Goal: Task Accomplishment & Management: Complete application form

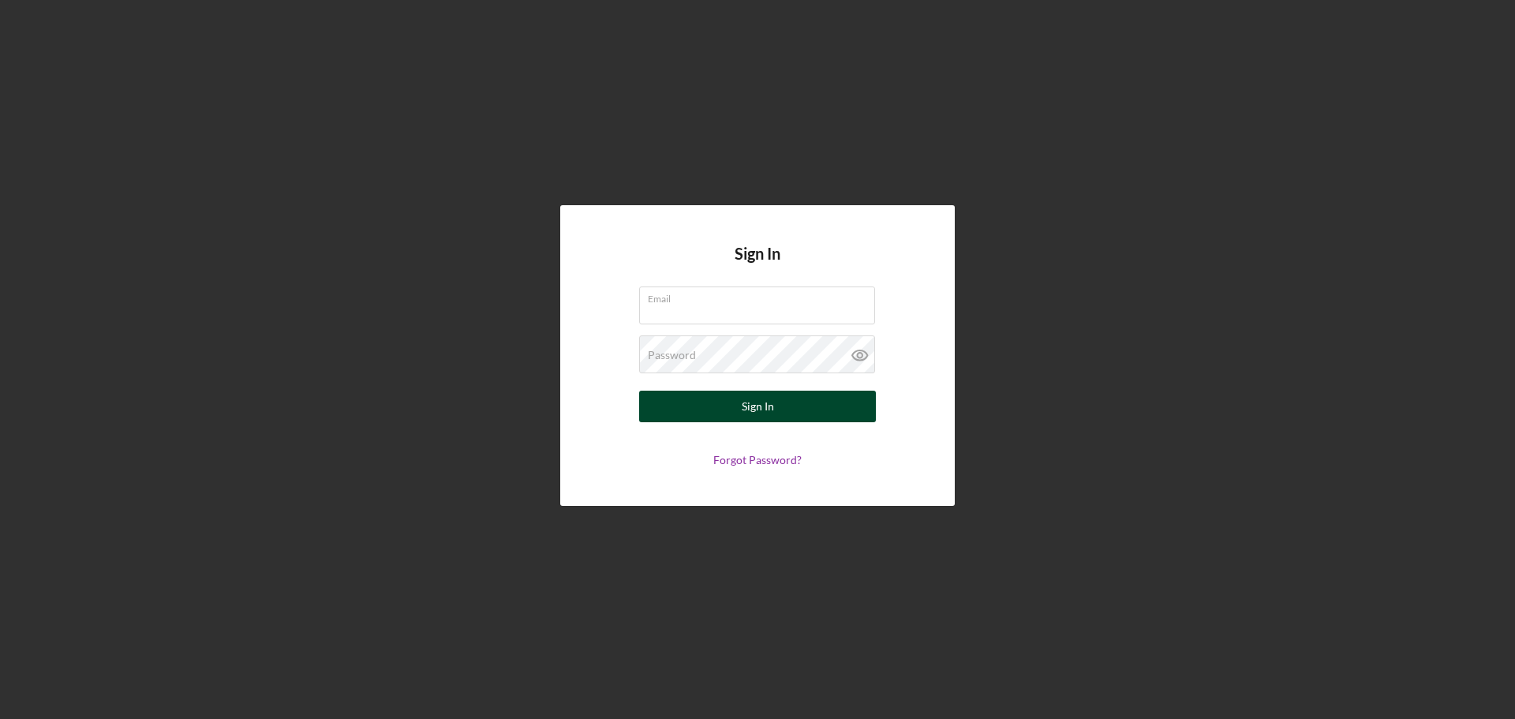
type input "[PERSON_NAME][EMAIL_ADDRESS][DOMAIN_NAME]"
click at [777, 404] on button "Sign In" at bounding box center [757, 407] width 237 height 32
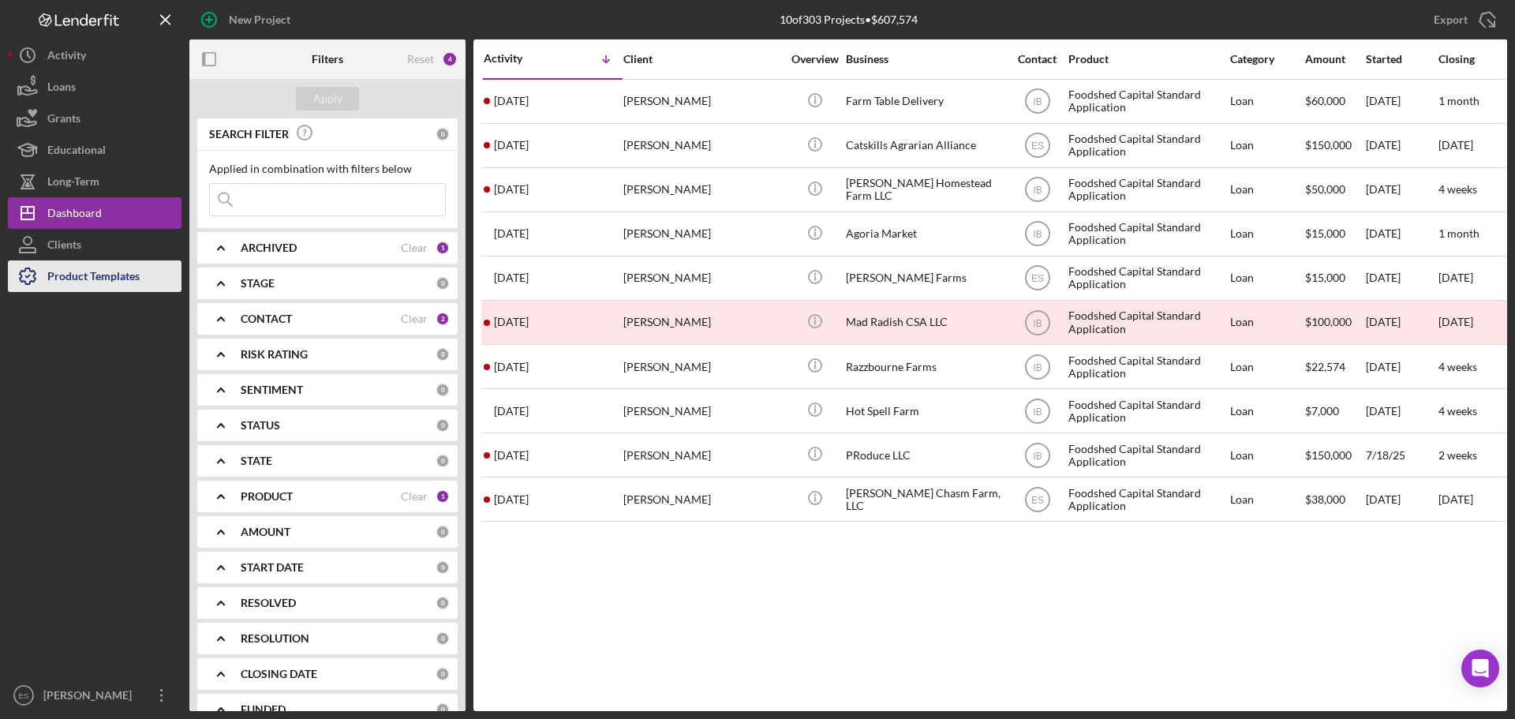
click at [118, 270] on div "Product Templates" at bounding box center [93, 278] width 92 height 36
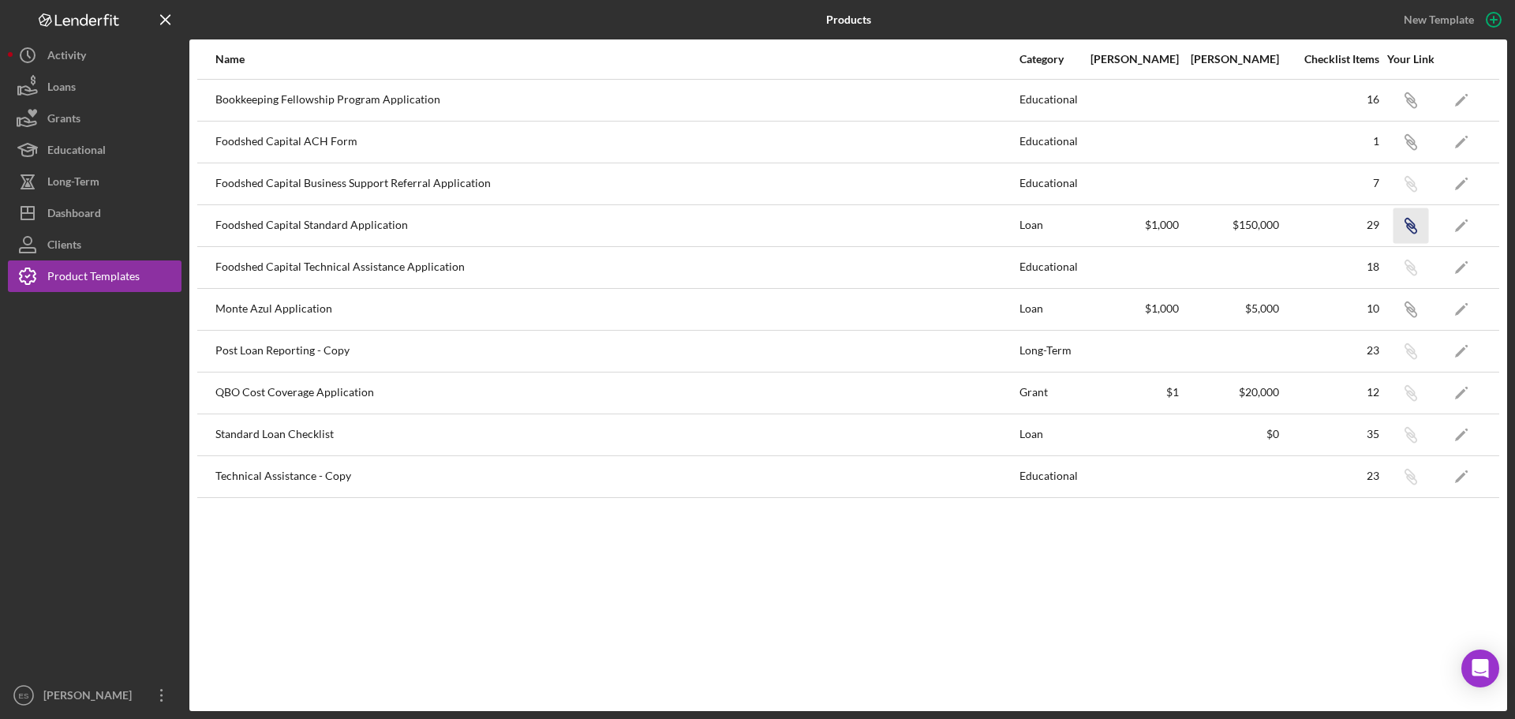
click at [1410, 228] on icon "Icon/Link" at bounding box center [1411, 226] width 36 height 36
click at [1413, 107] on icon "button" at bounding box center [1411, 102] width 9 height 9
click at [144, 207] on button "Icon/Dashboard Dashboard" at bounding box center [95, 213] width 174 height 32
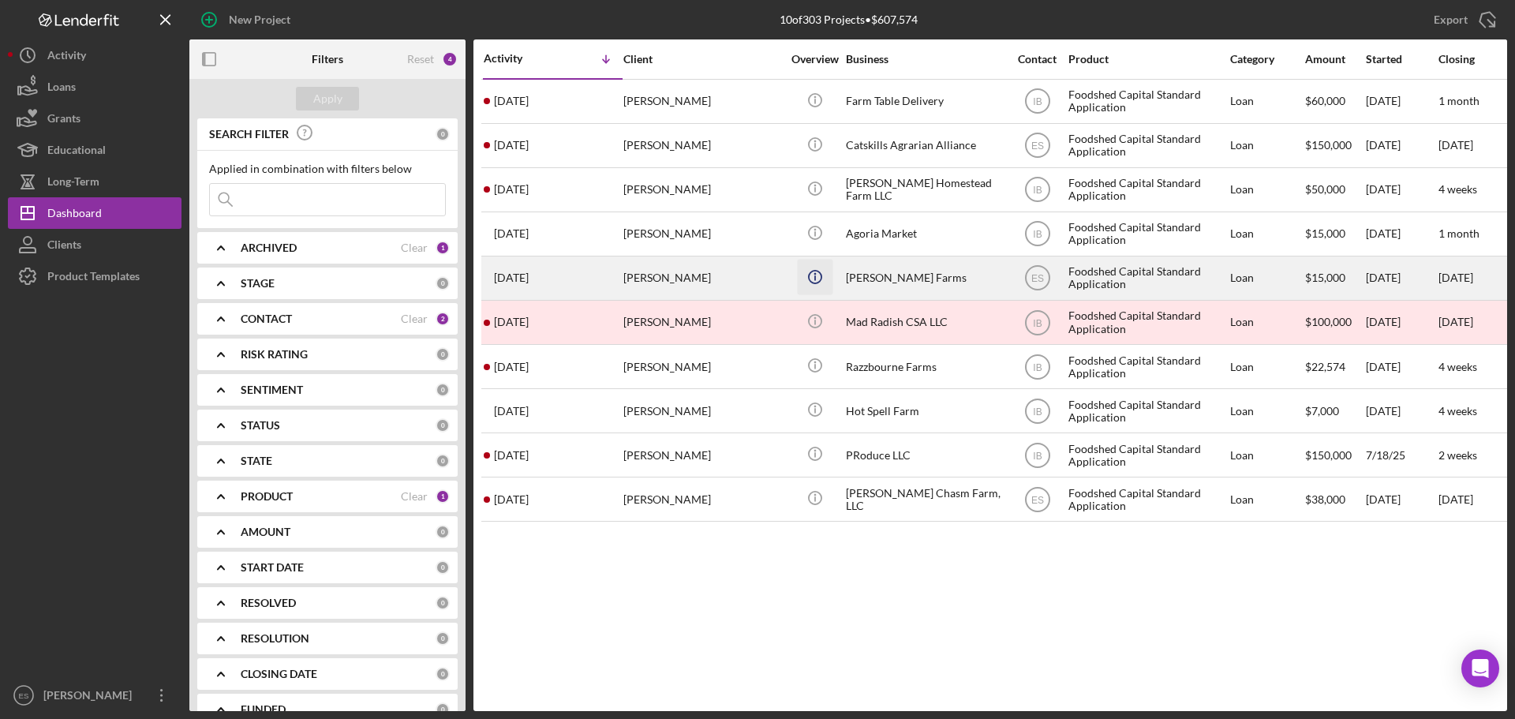
click at [827, 277] on icon "Icon/Info" at bounding box center [815, 277] width 36 height 36
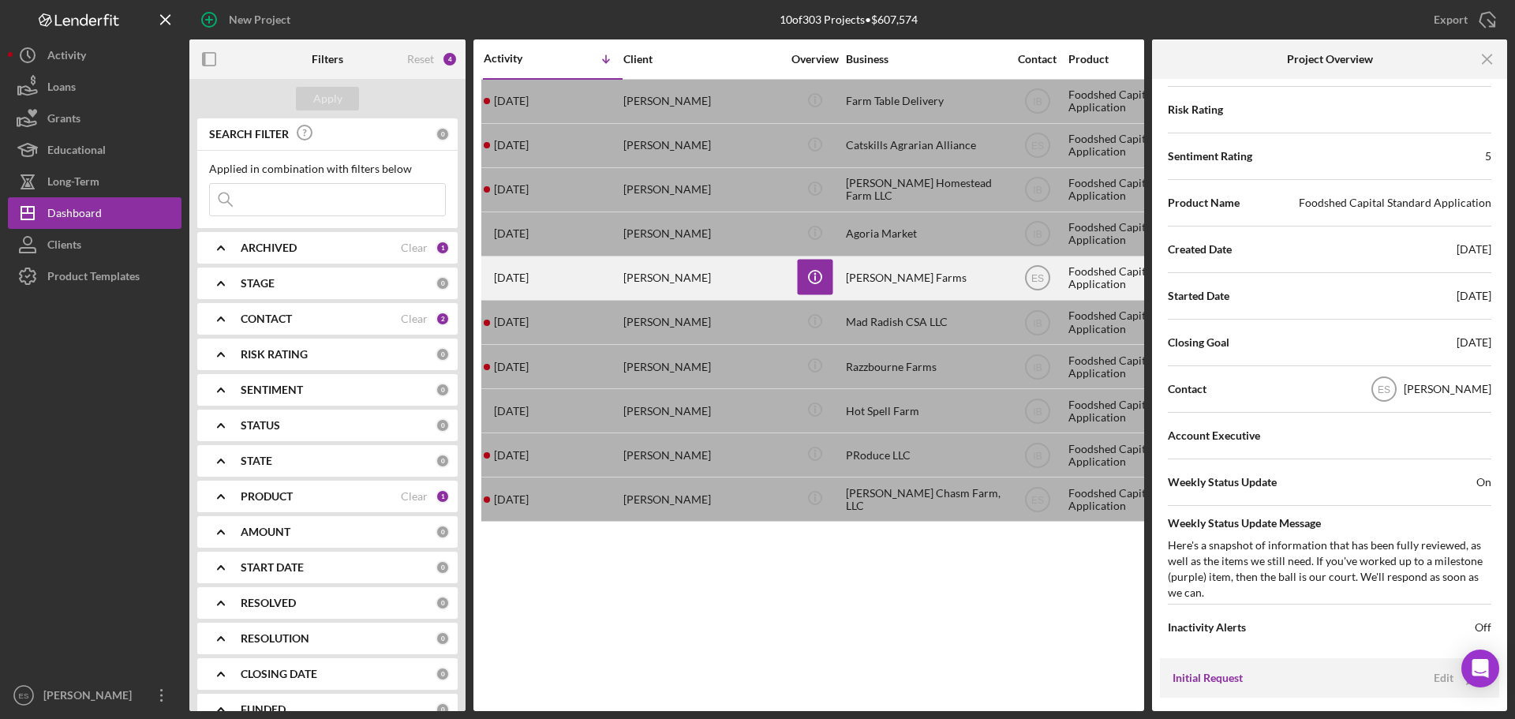
scroll to position [79, 0]
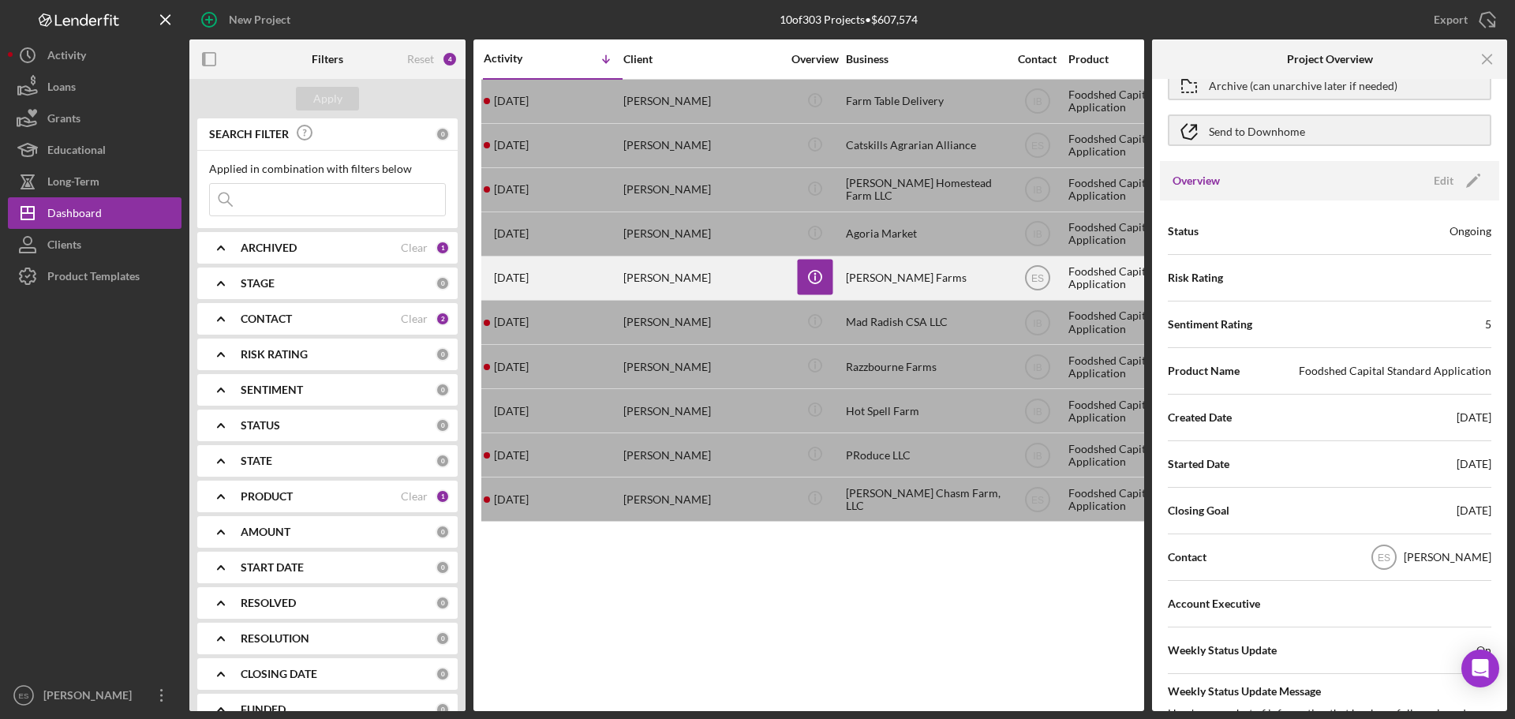
click at [730, 283] on div "Michael Gault" at bounding box center [702, 278] width 158 height 42
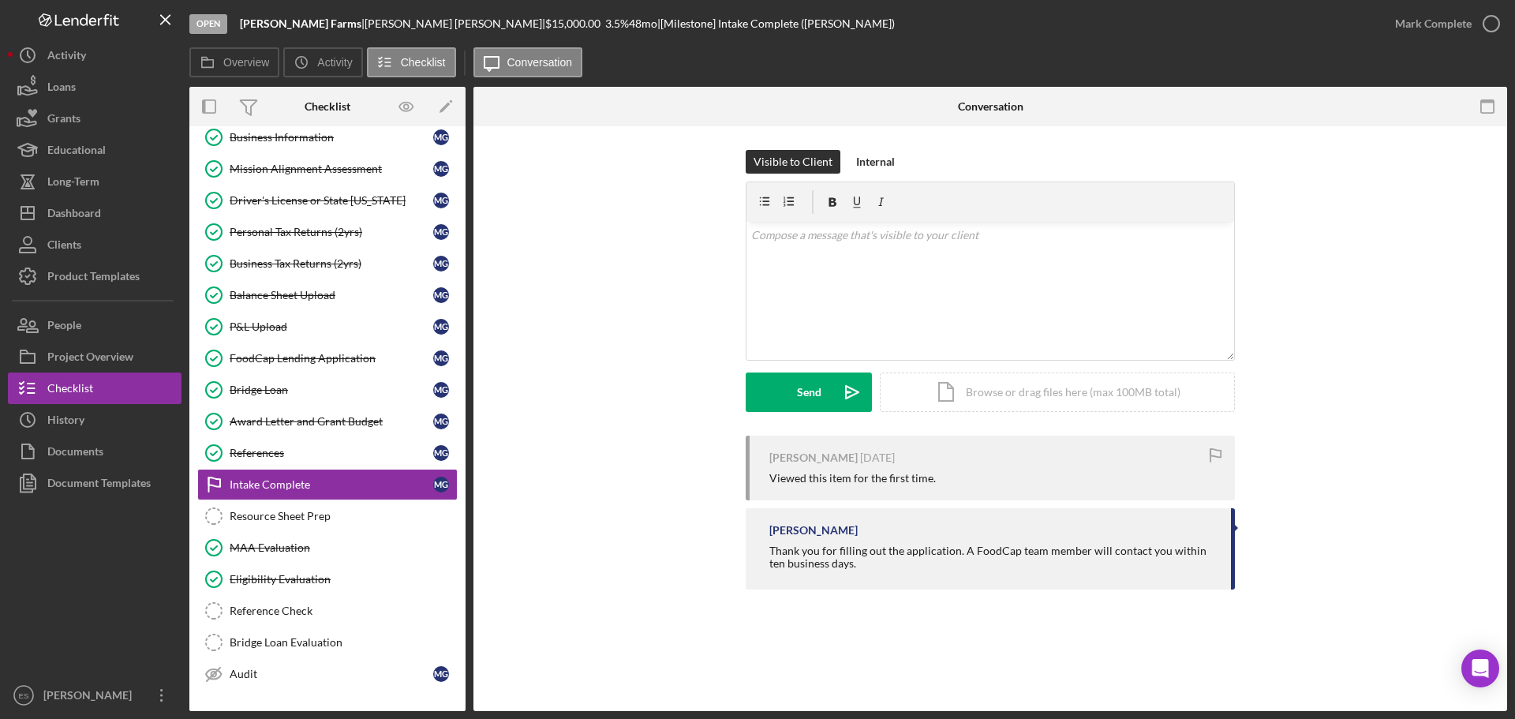
scroll to position [142, 0]
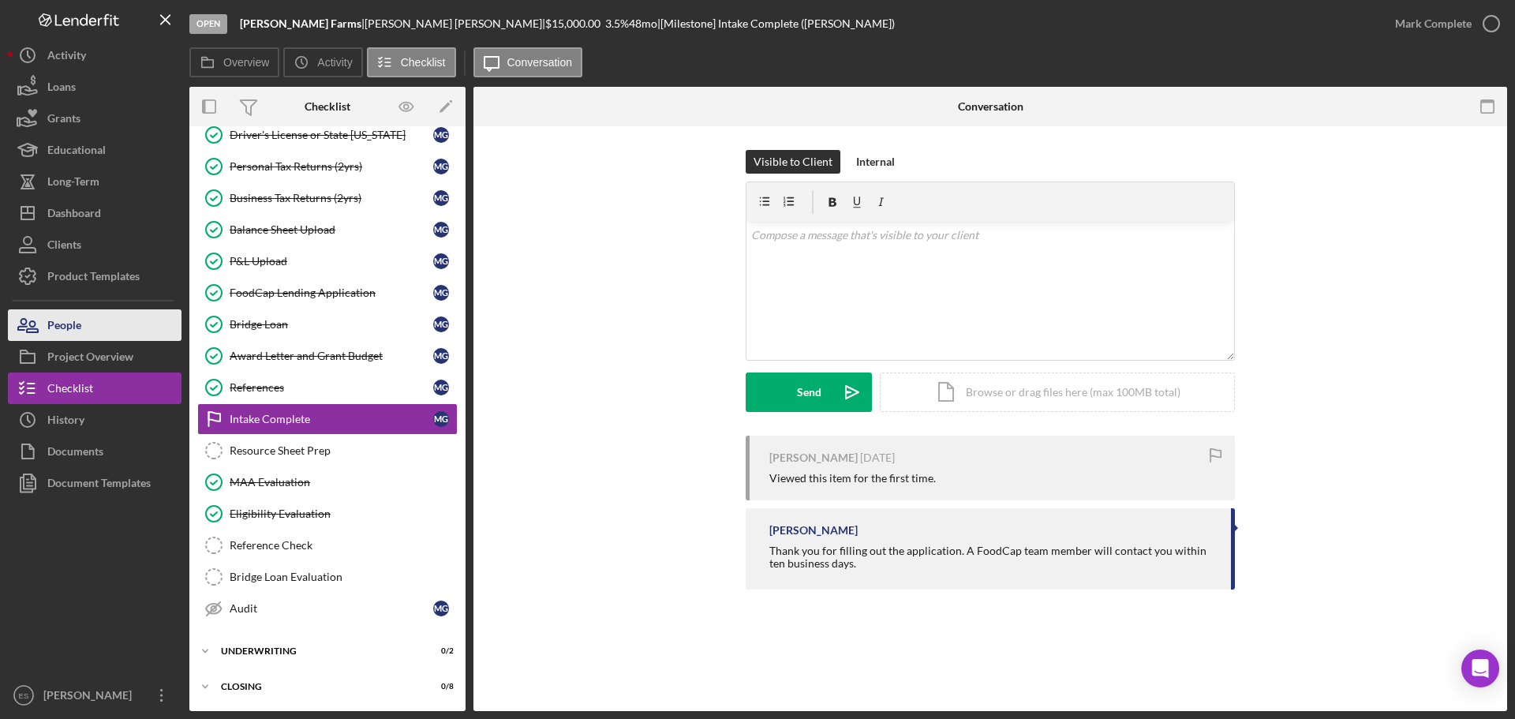
click at [119, 316] on button "People" at bounding box center [95, 325] width 174 height 32
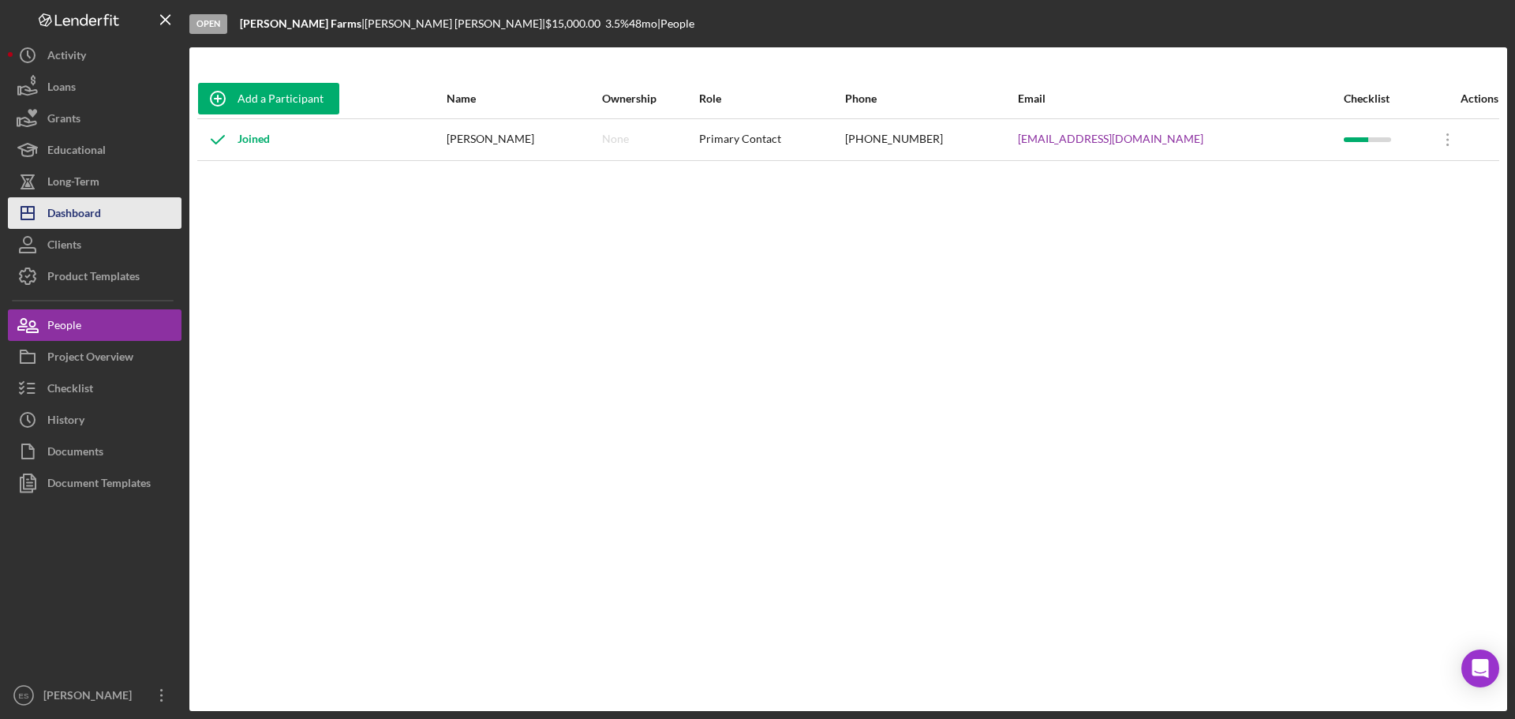
click at [98, 215] on div "Dashboard" at bounding box center [74, 215] width 54 height 36
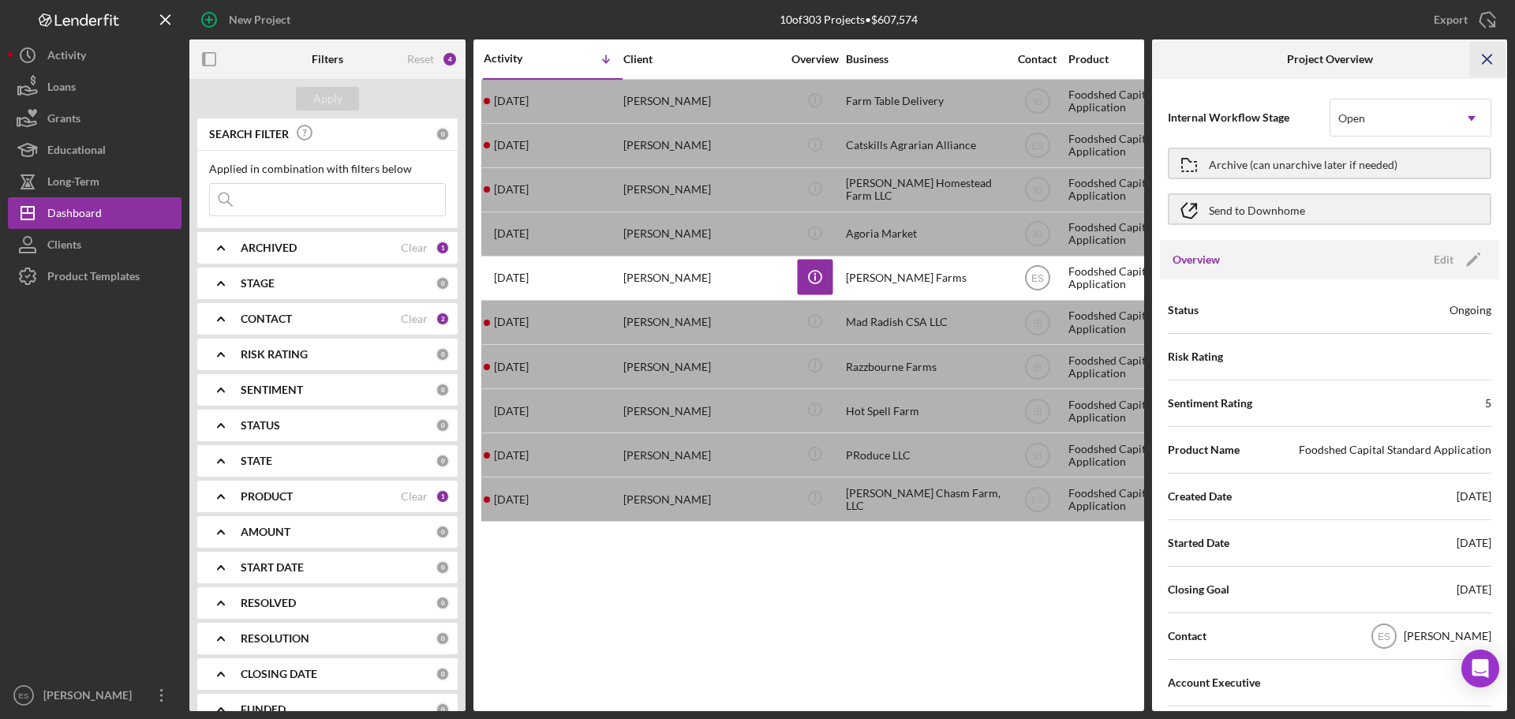
click at [1487, 65] on icon "Icon/Menu Close" at bounding box center [1488, 60] width 36 height 36
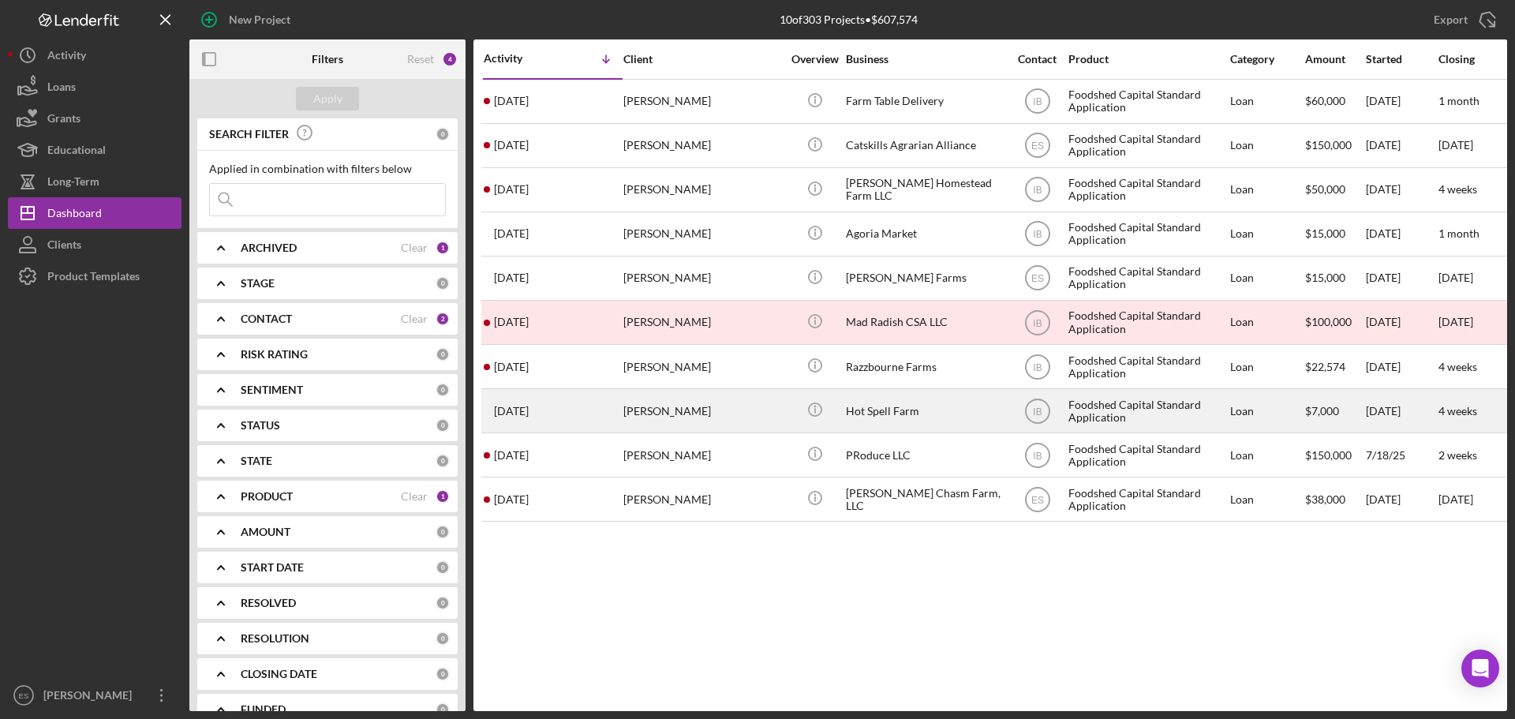
click at [553, 414] on div "3 weeks ago Andrea Lee" at bounding box center [553, 411] width 138 height 42
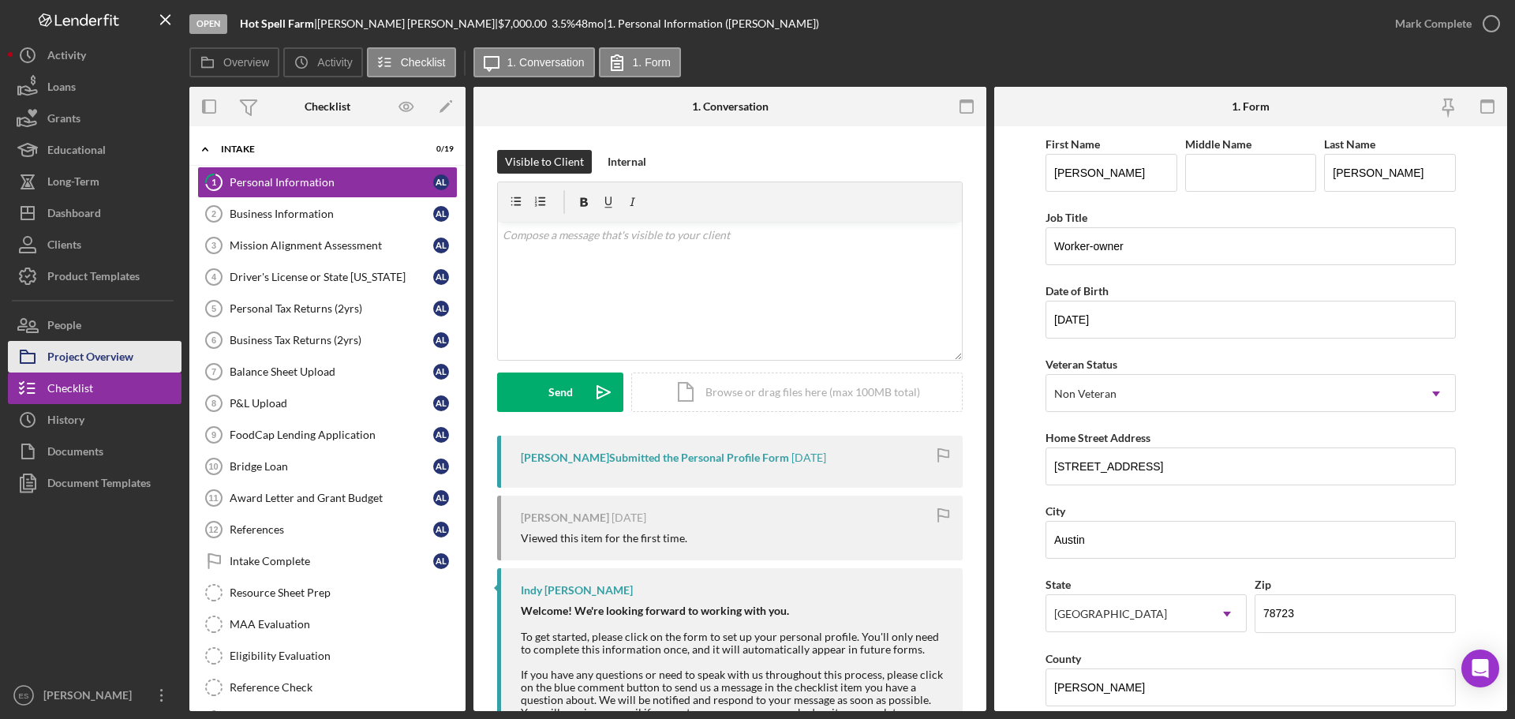
click at [92, 362] on div "Project Overview" at bounding box center [90, 359] width 86 height 36
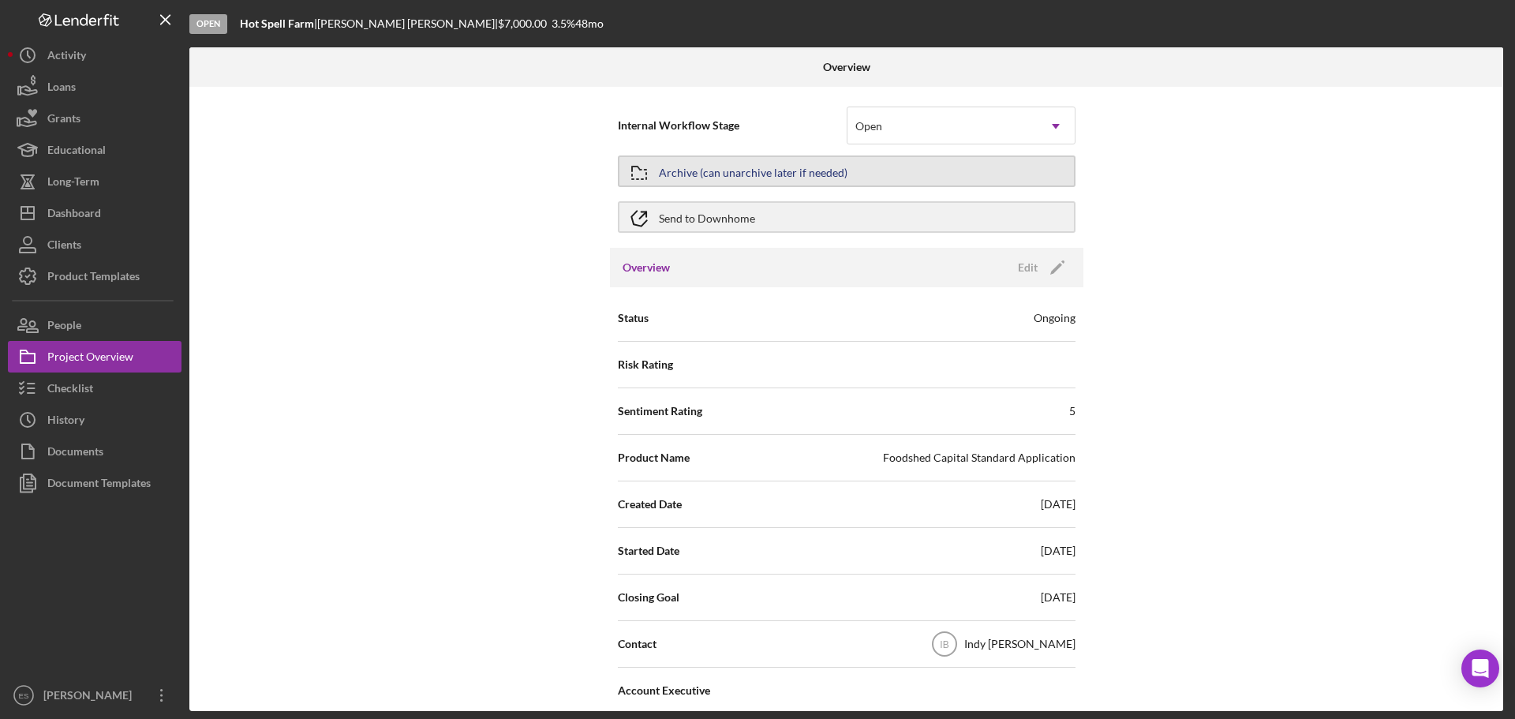
click at [653, 173] on icon "button" at bounding box center [638, 172] width 39 height 39
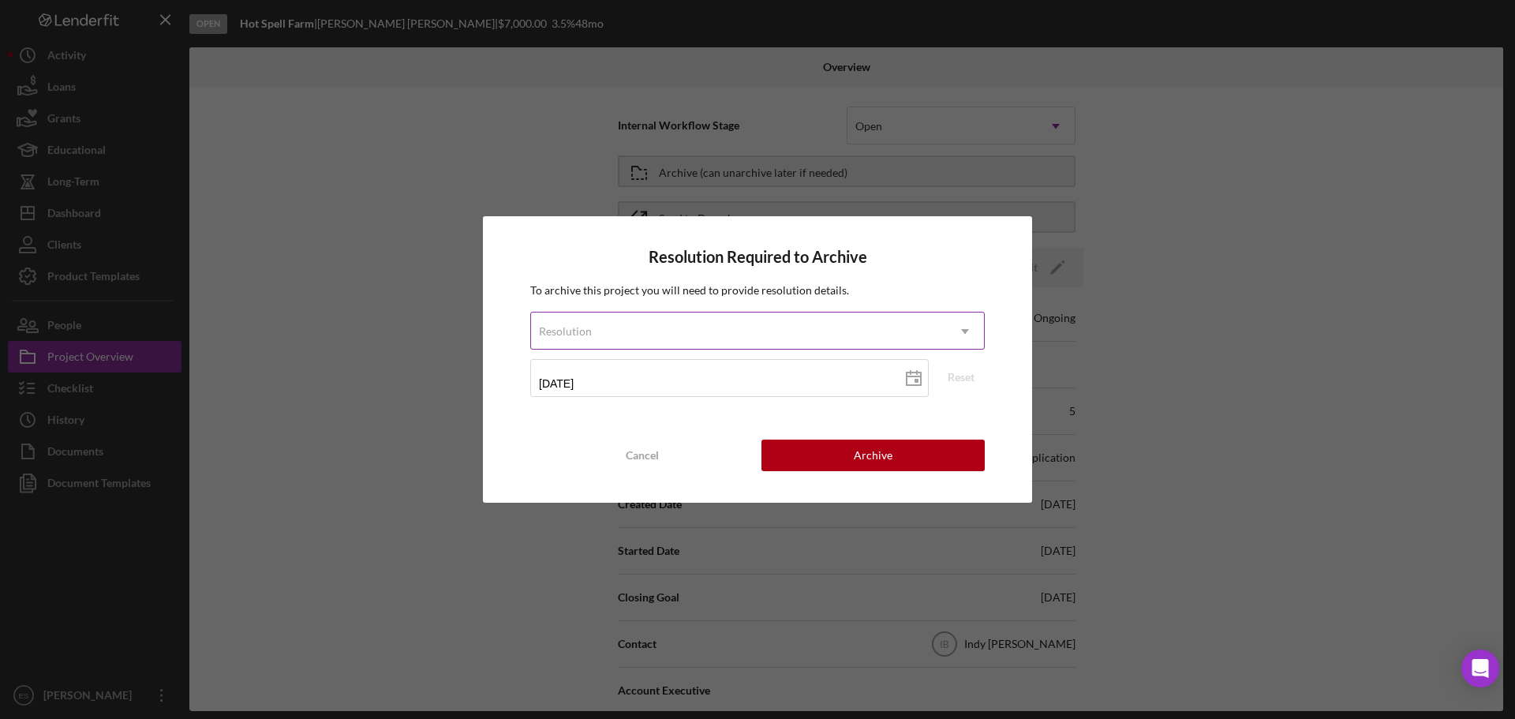
click at [957, 339] on icon "Icon/Dropdown Arrow" at bounding box center [965, 331] width 38 height 38
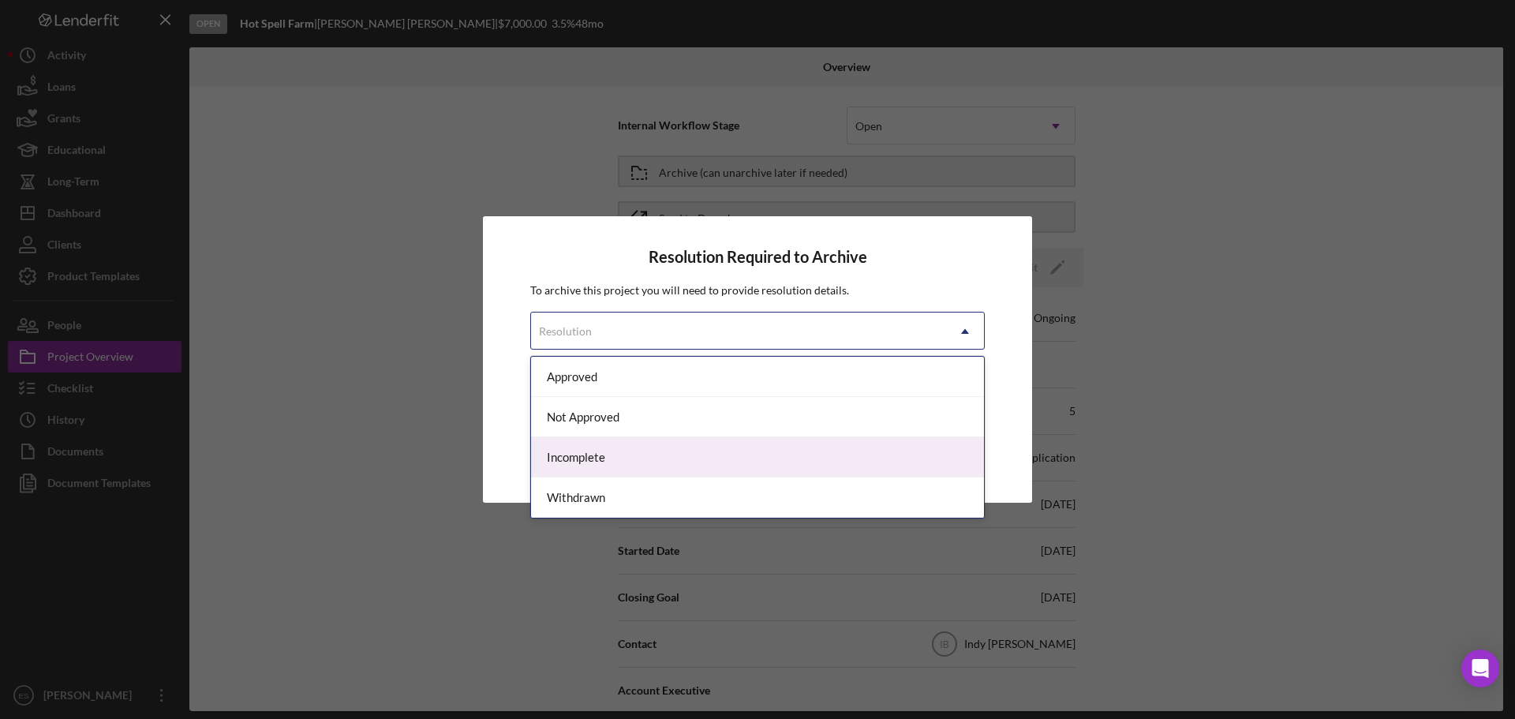
click at [638, 462] on div "Incomplete" at bounding box center [757, 457] width 453 height 40
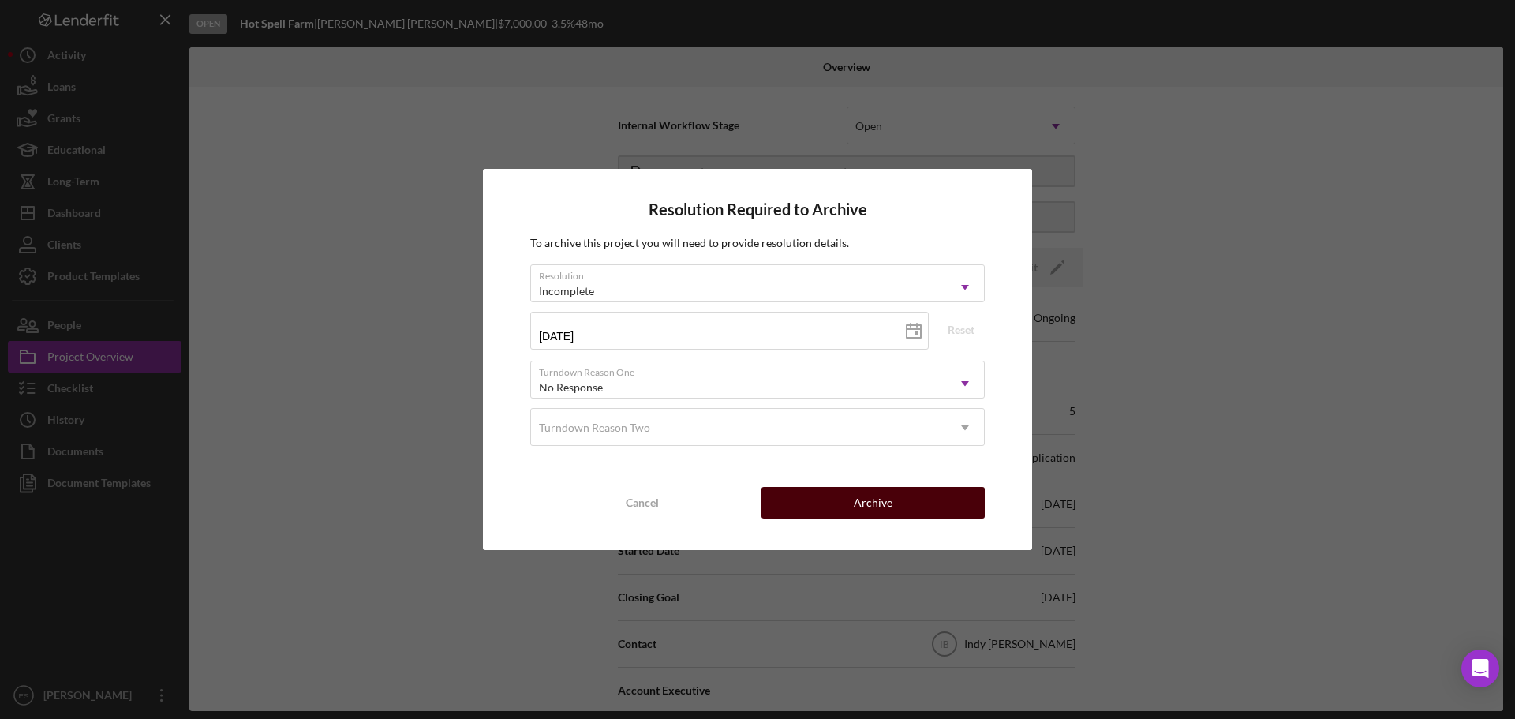
click at [910, 495] on button "Archive" at bounding box center [873, 503] width 223 height 32
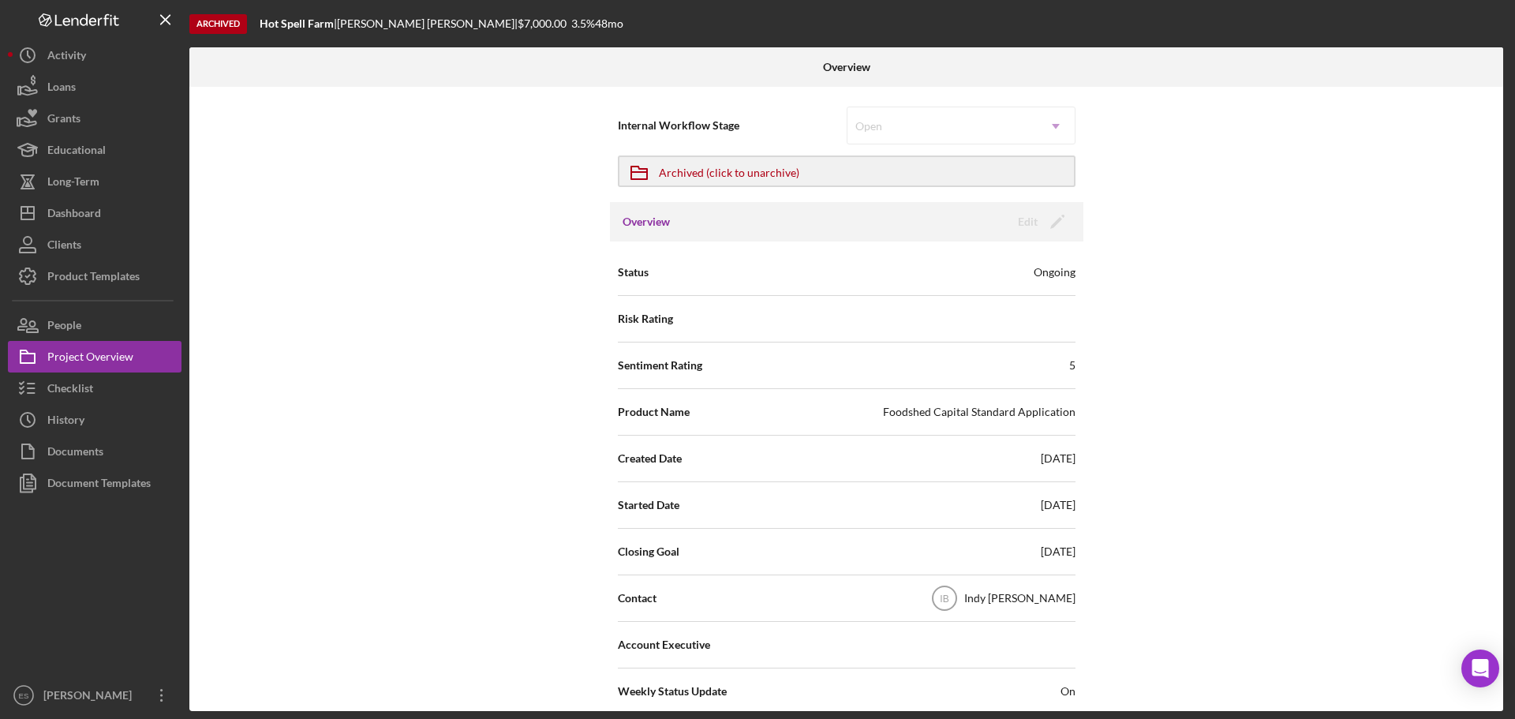
click at [66, 591] on div at bounding box center [95, 589] width 174 height 181
click at [109, 219] on button "Icon/Dashboard Dashboard" at bounding box center [95, 213] width 174 height 32
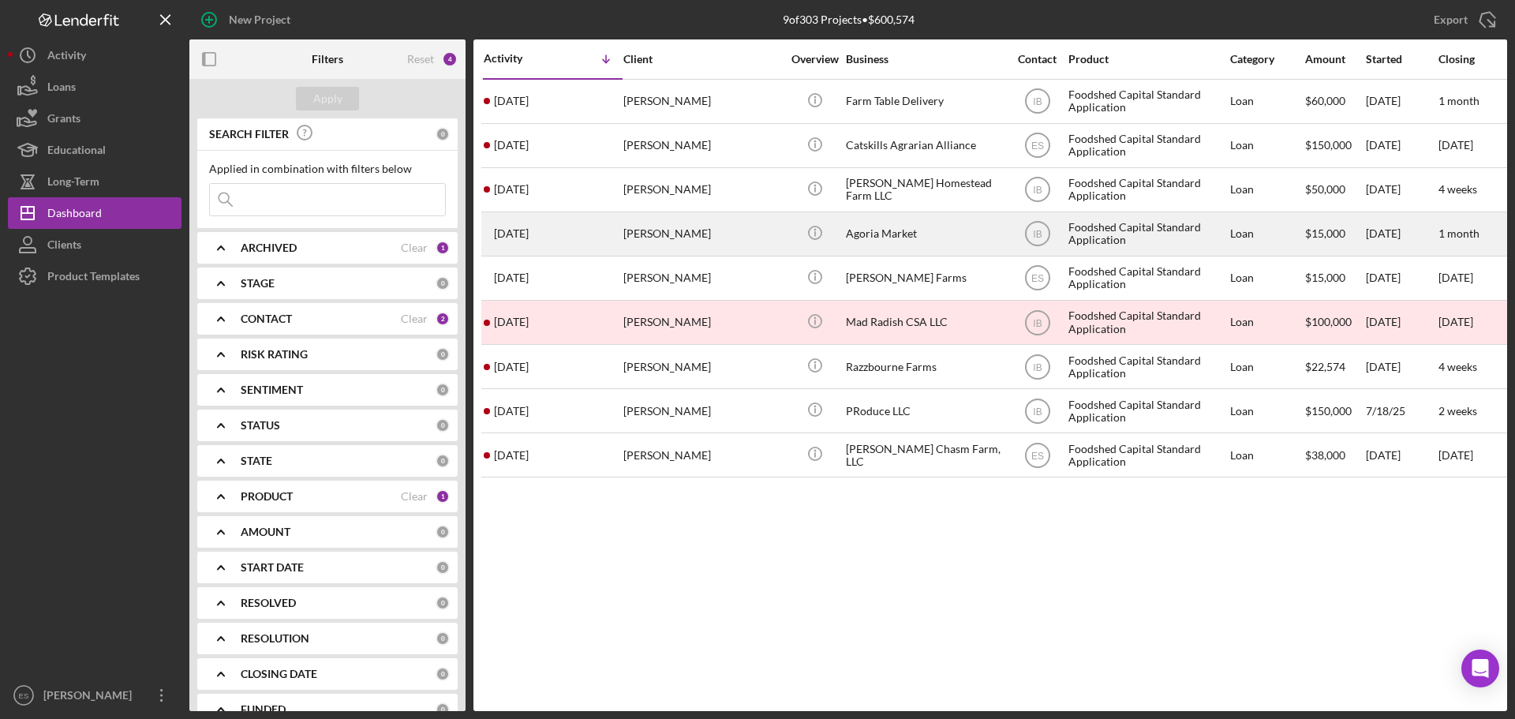
click at [744, 247] on div "Trenton Jackson" at bounding box center [702, 234] width 158 height 42
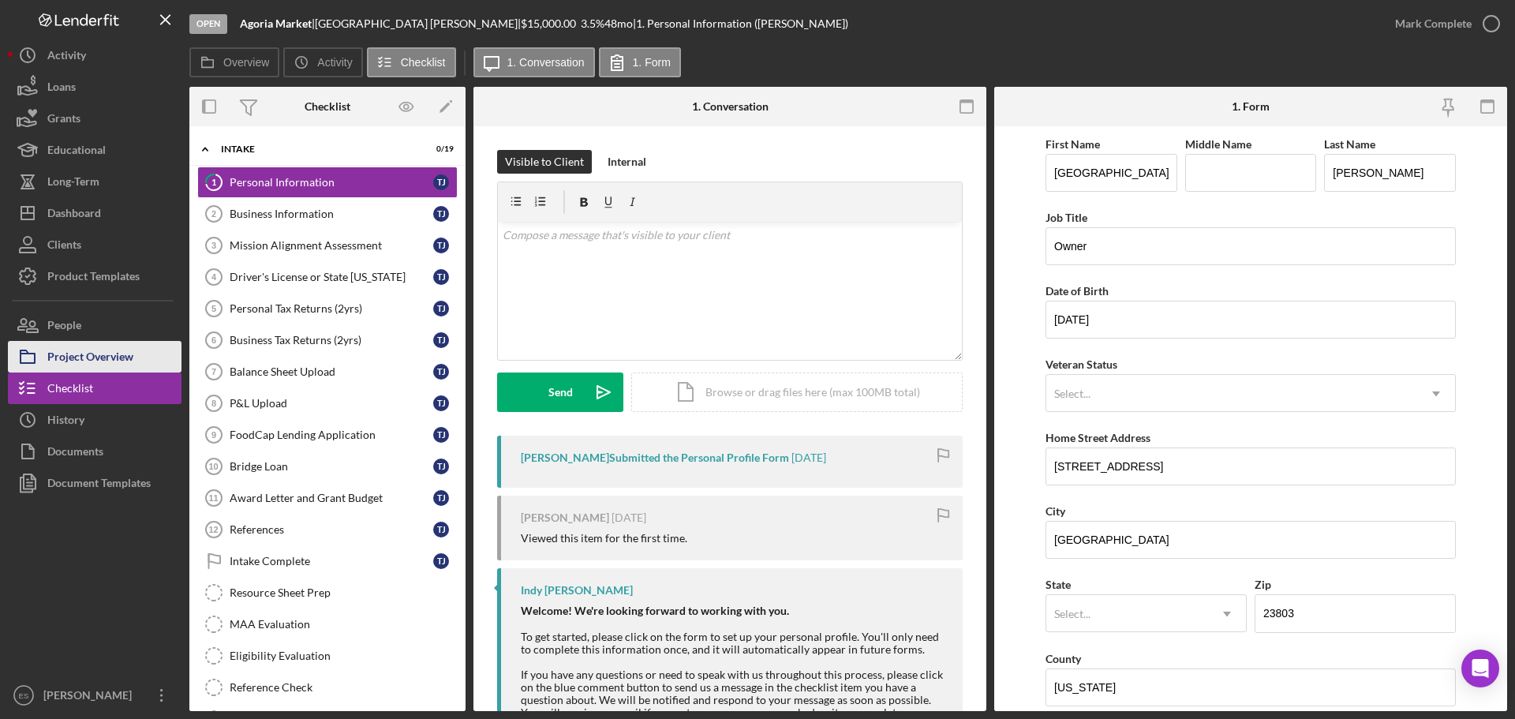
click at [114, 351] on div "Project Overview" at bounding box center [90, 359] width 86 height 36
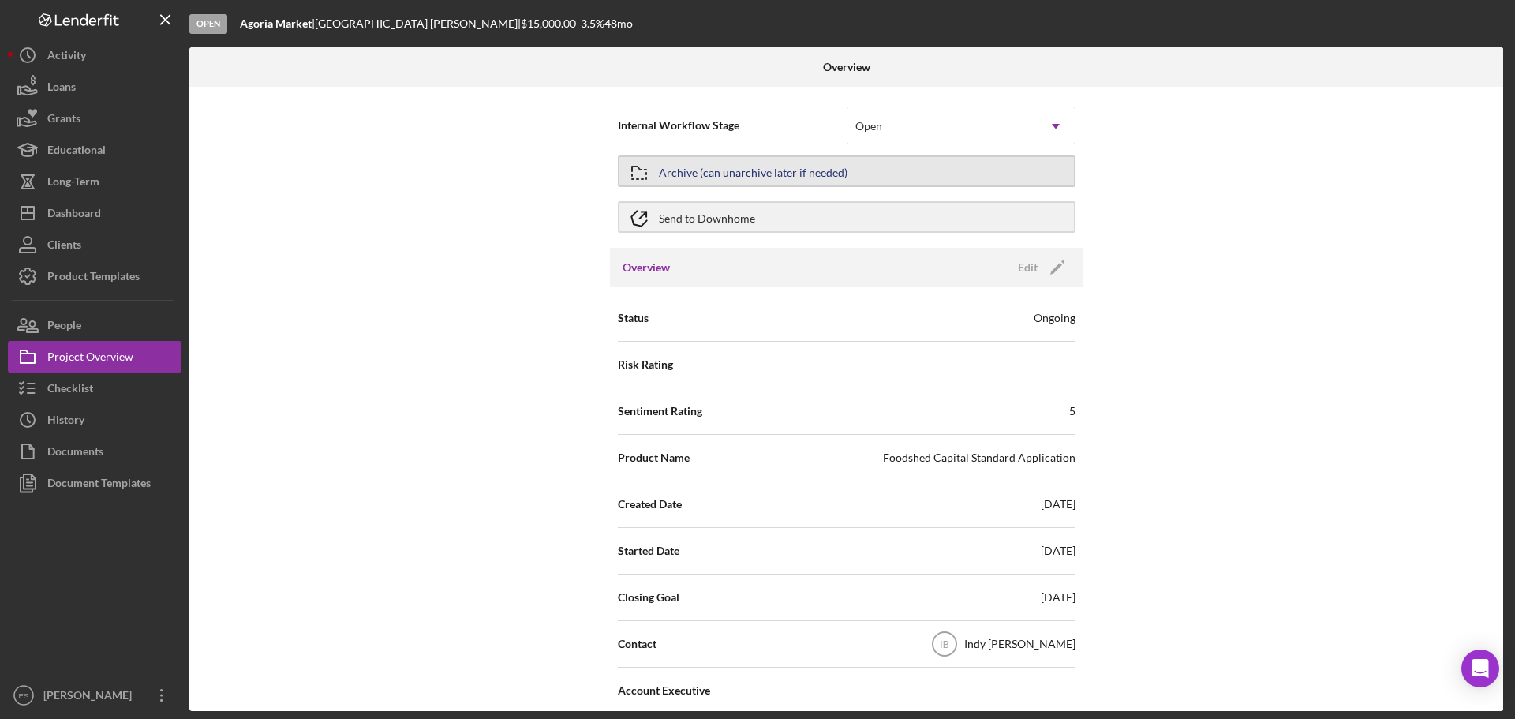
click at [692, 167] on div "Archive (can unarchive later if needed)" at bounding box center [753, 171] width 189 height 28
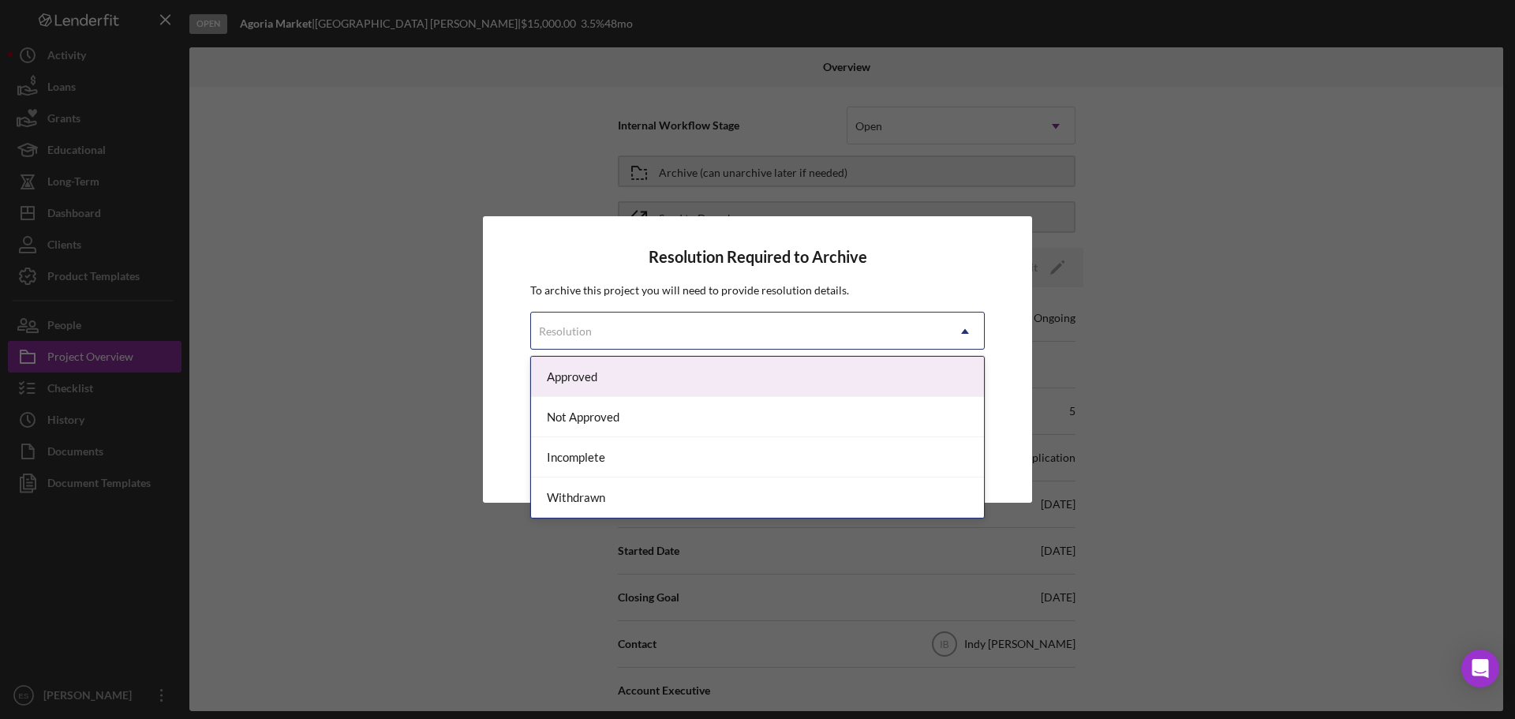
click at [964, 334] on icon "Icon/Dropdown Arrow" at bounding box center [965, 331] width 38 height 38
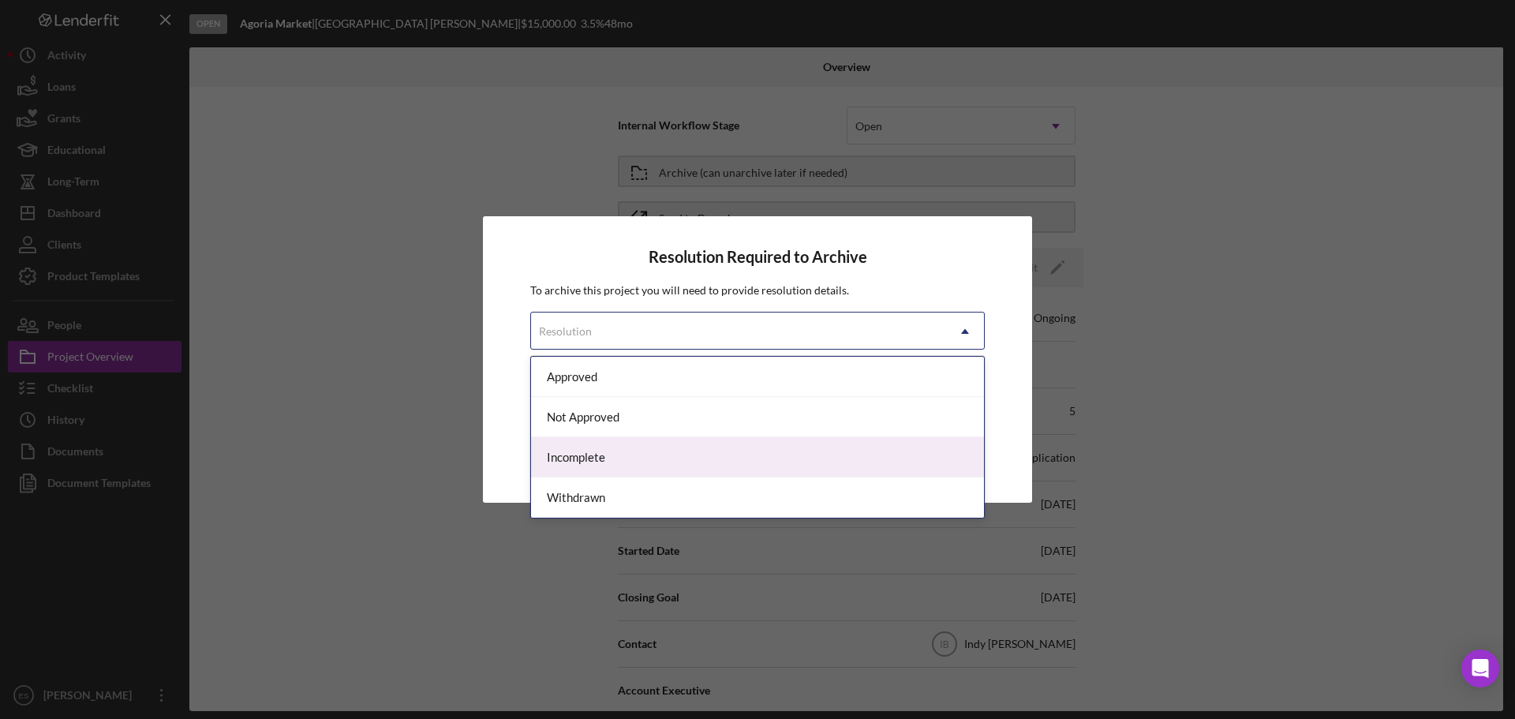
click at [713, 458] on div "Incomplete" at bounding box center [757, 457] width 453 height 40
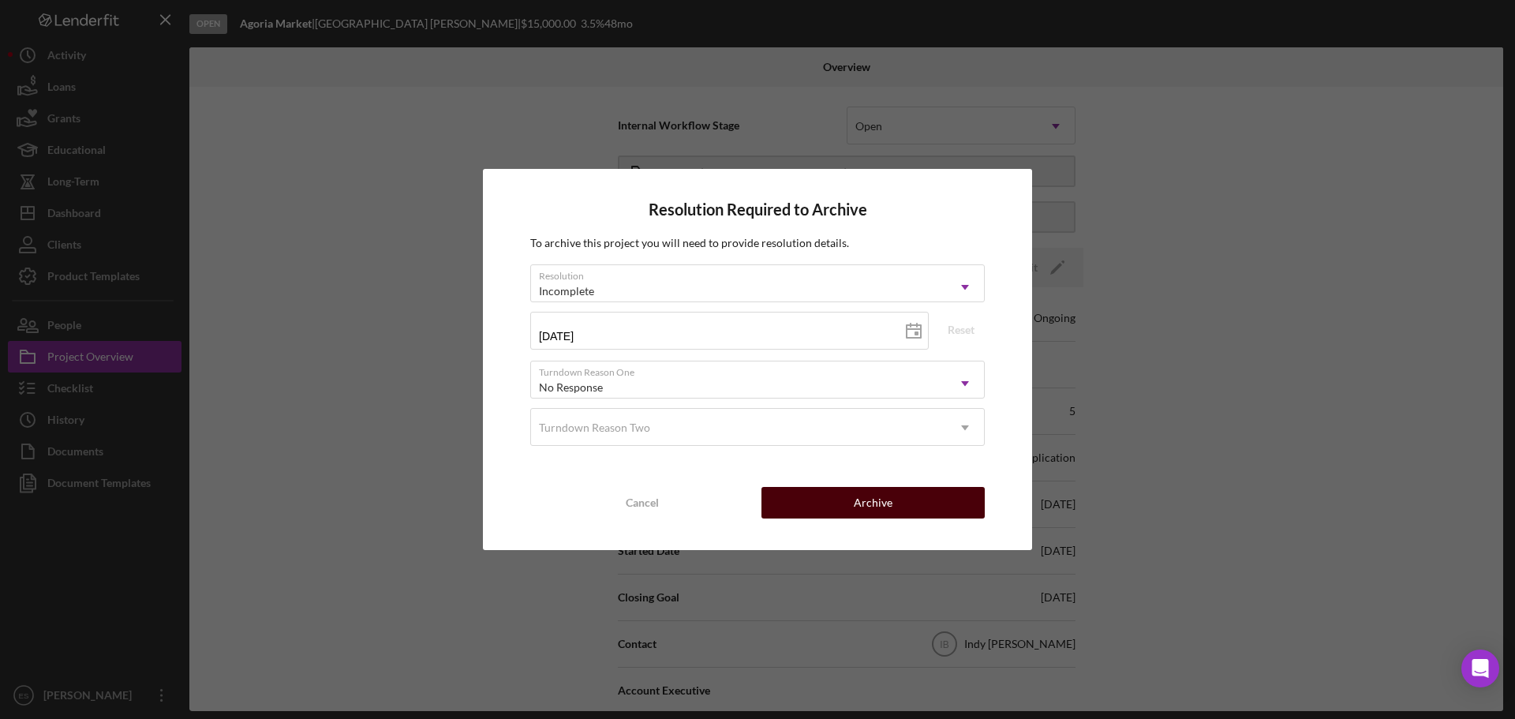
click at [835, 493] on button "Archive" at bounding box center [873, 503] width 223 height 32
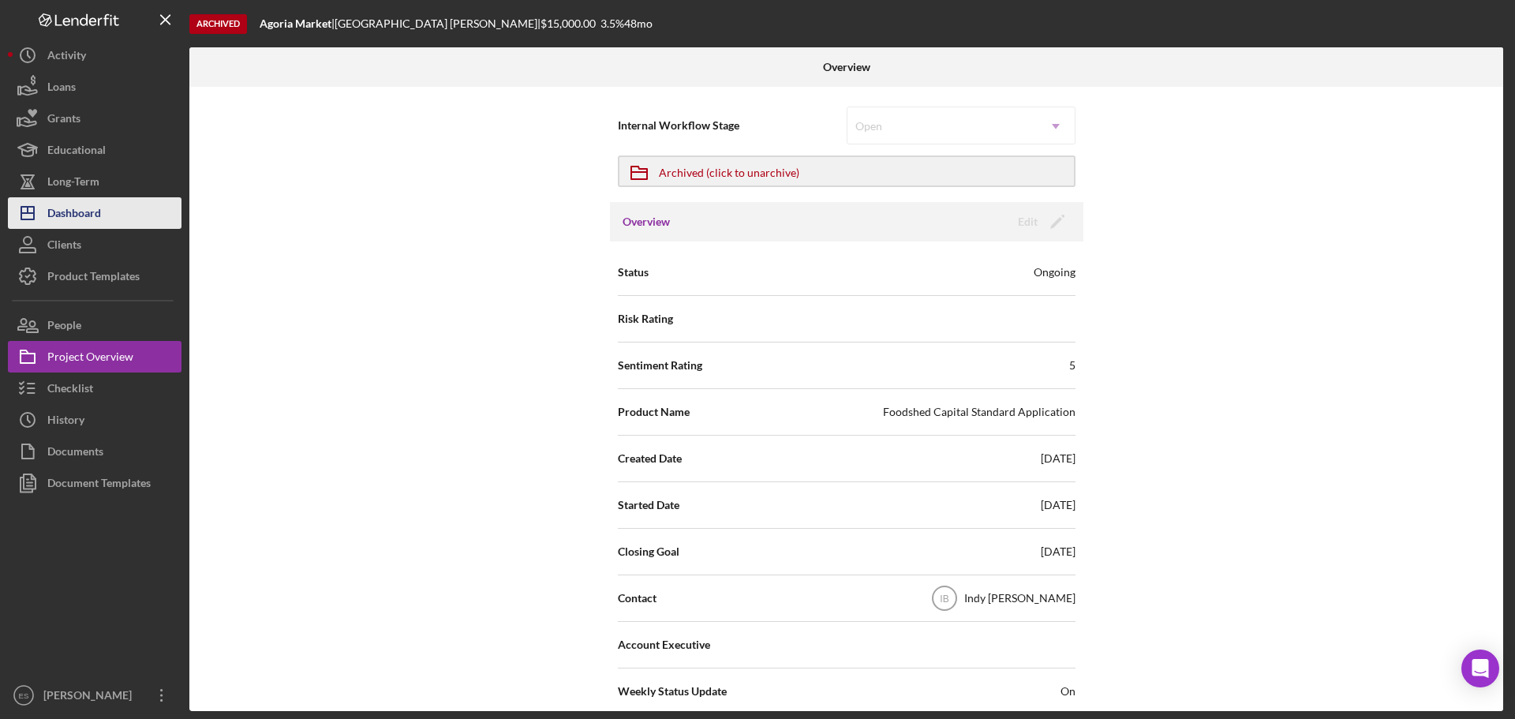
click at [99, 211] on div "Dashboard" at bounding box center [74, 215] width 54 height 36
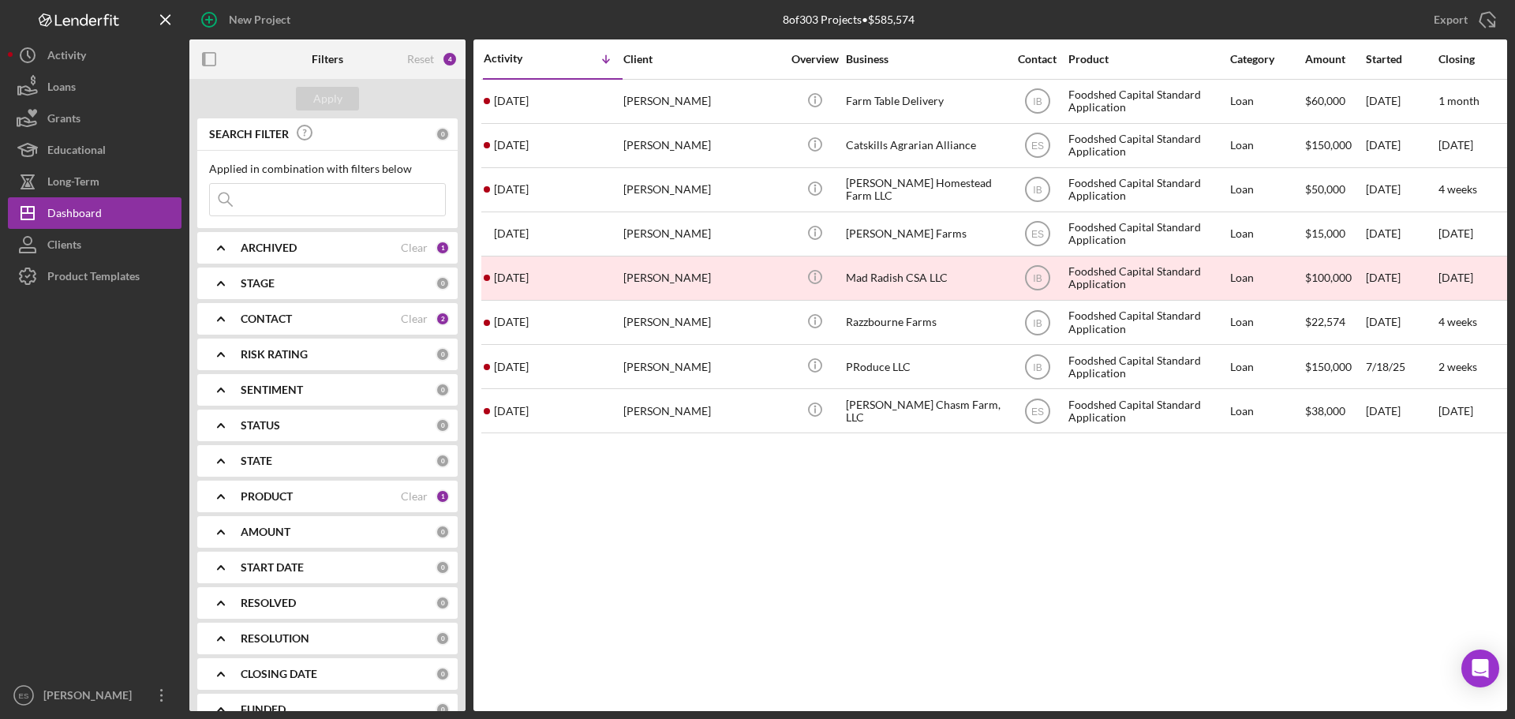
click at [63, 488] on div at bounding box center [95, 485] width 174 height 387
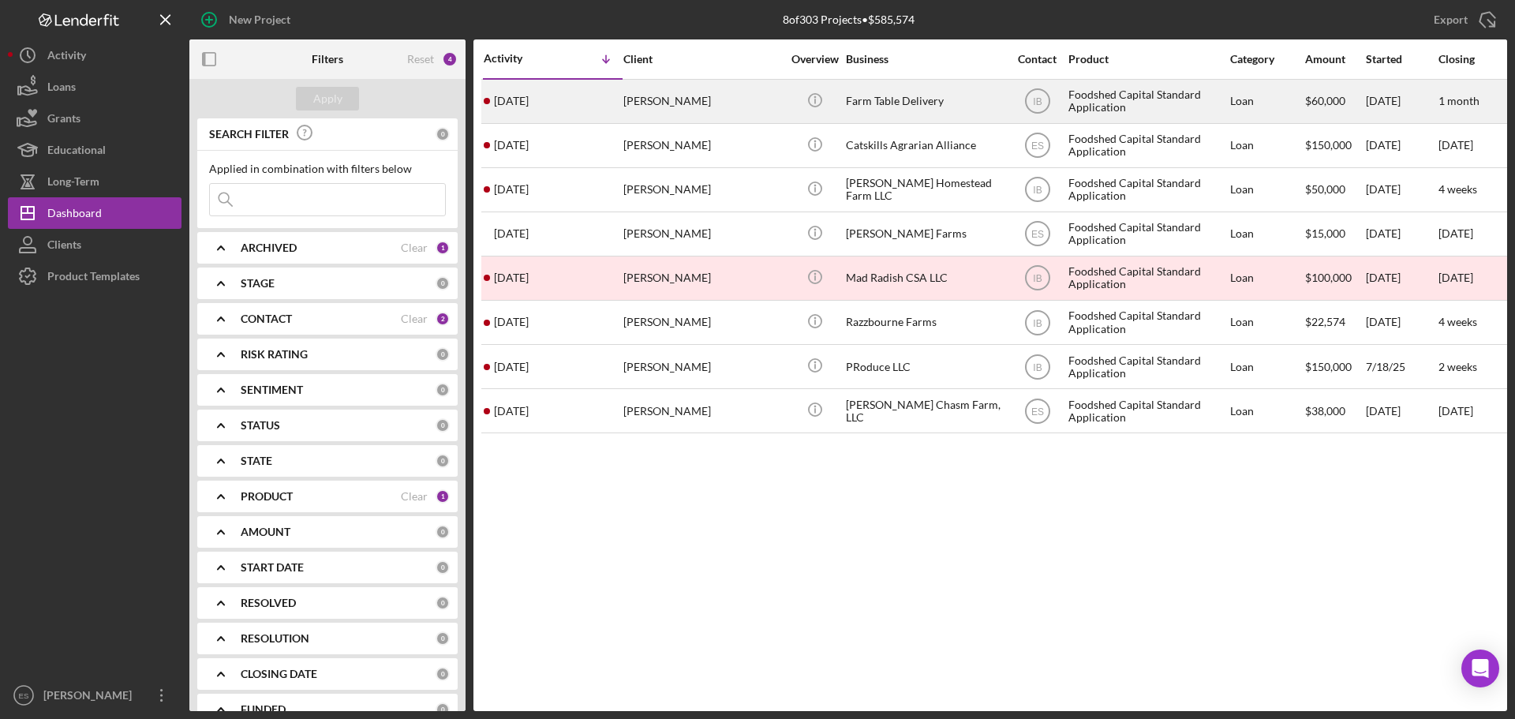
click at [627, 96] on div "Michelle Dill" at bounding box center [702, 101] width 158 height 42
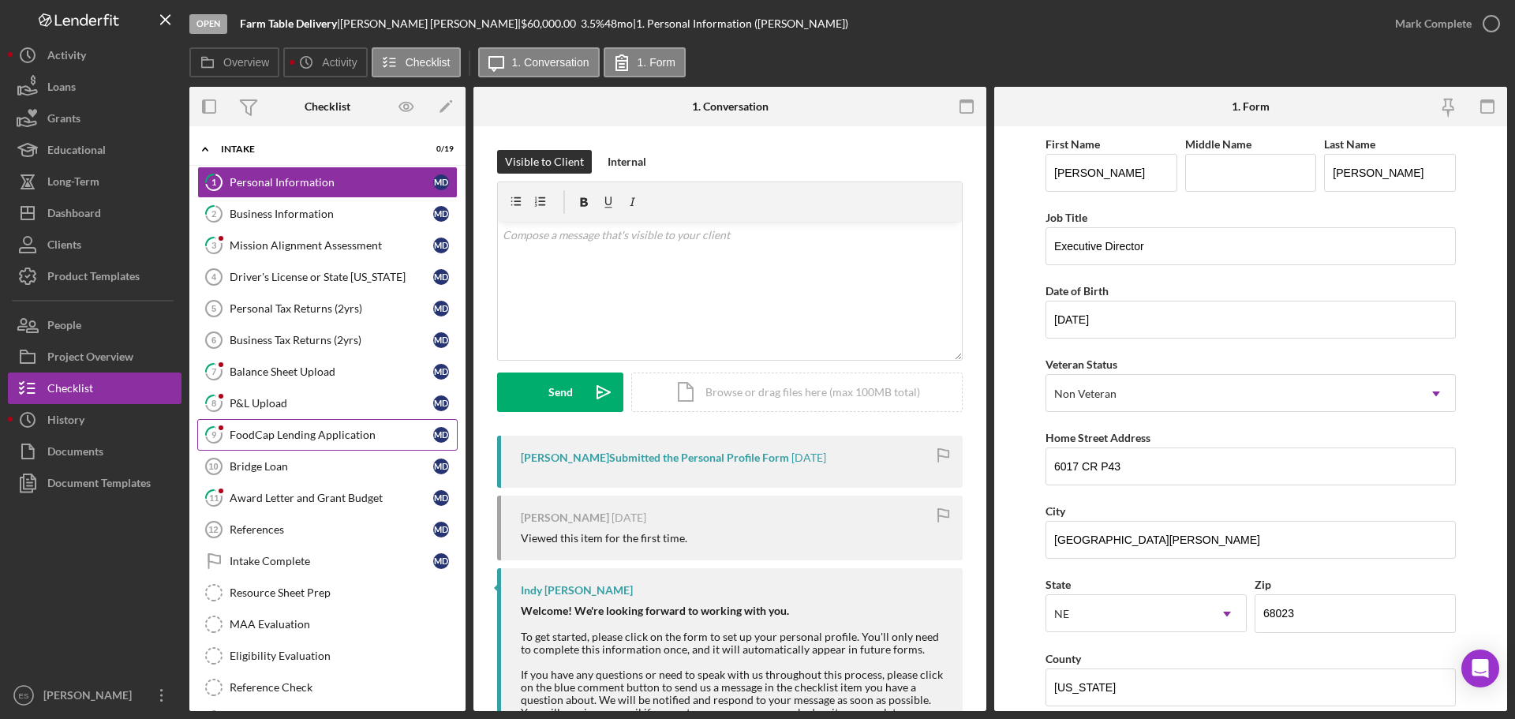
click at [309, 429] on div "FoodCap Lending Application" at bounding box center [332, 434] width 204 height 13
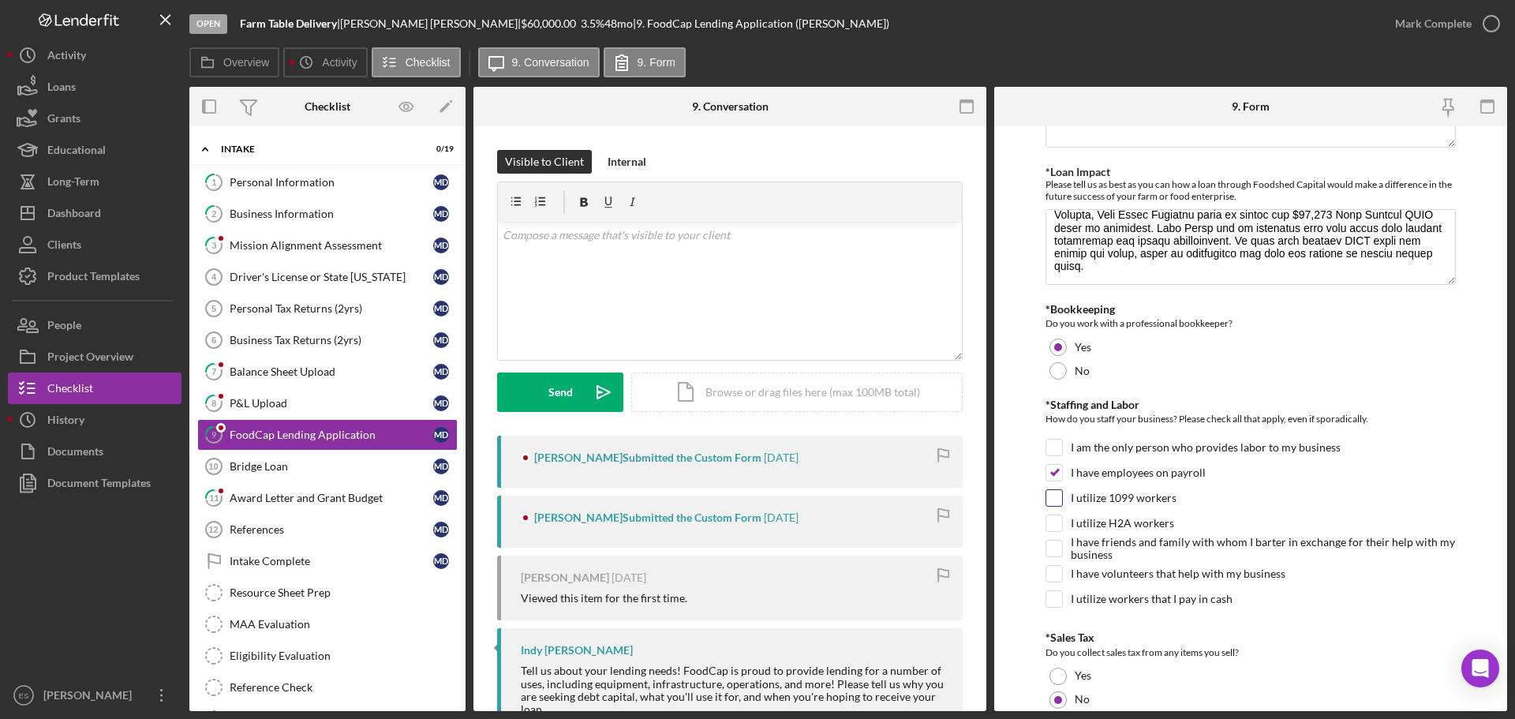
scroll to position [1025, 0]
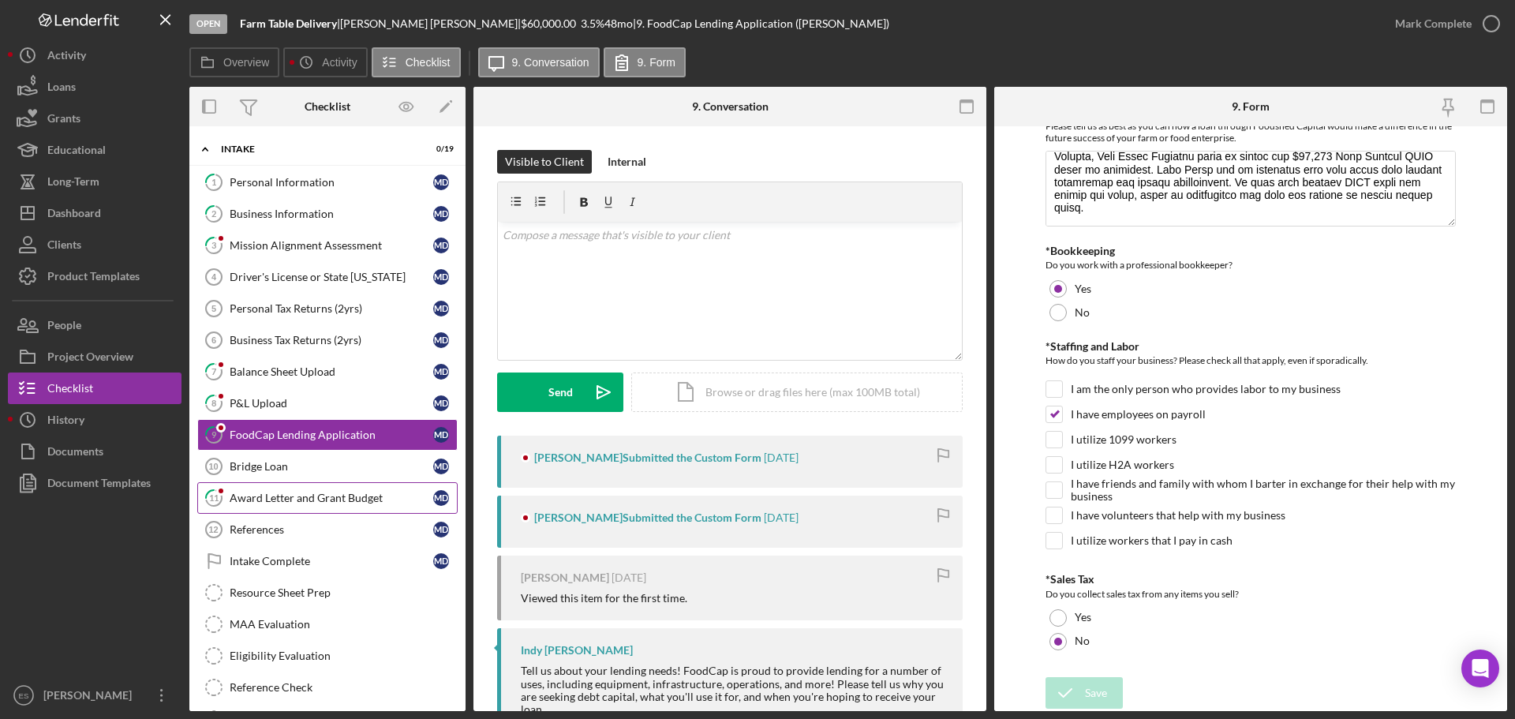
click at [323, 498] on div "Award Letter and Grant Budget" at bounding box center [332, 498] width 204 height 13
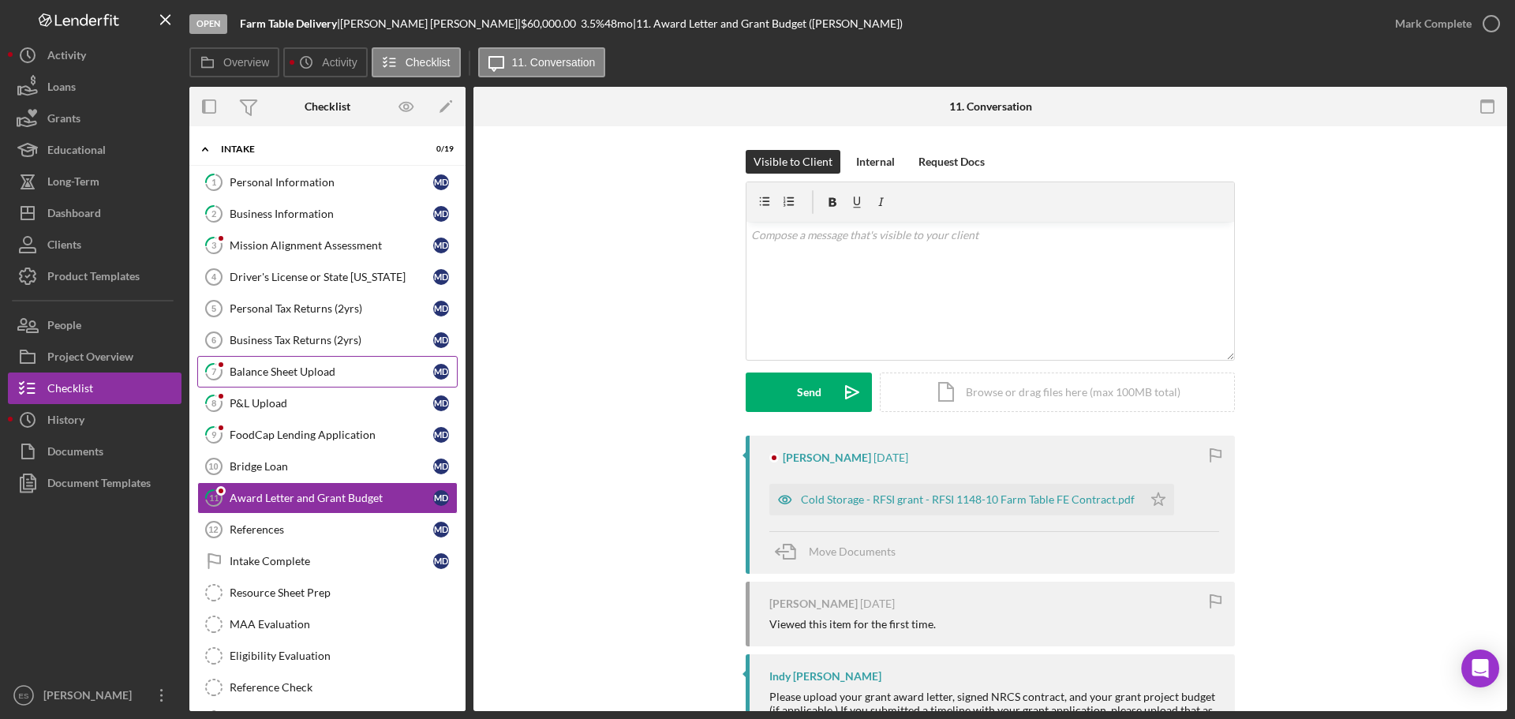
click at [289, 379] on link "7 Balance Sheet Upload M D" at bounding box center [327, 372] width 260 height 32
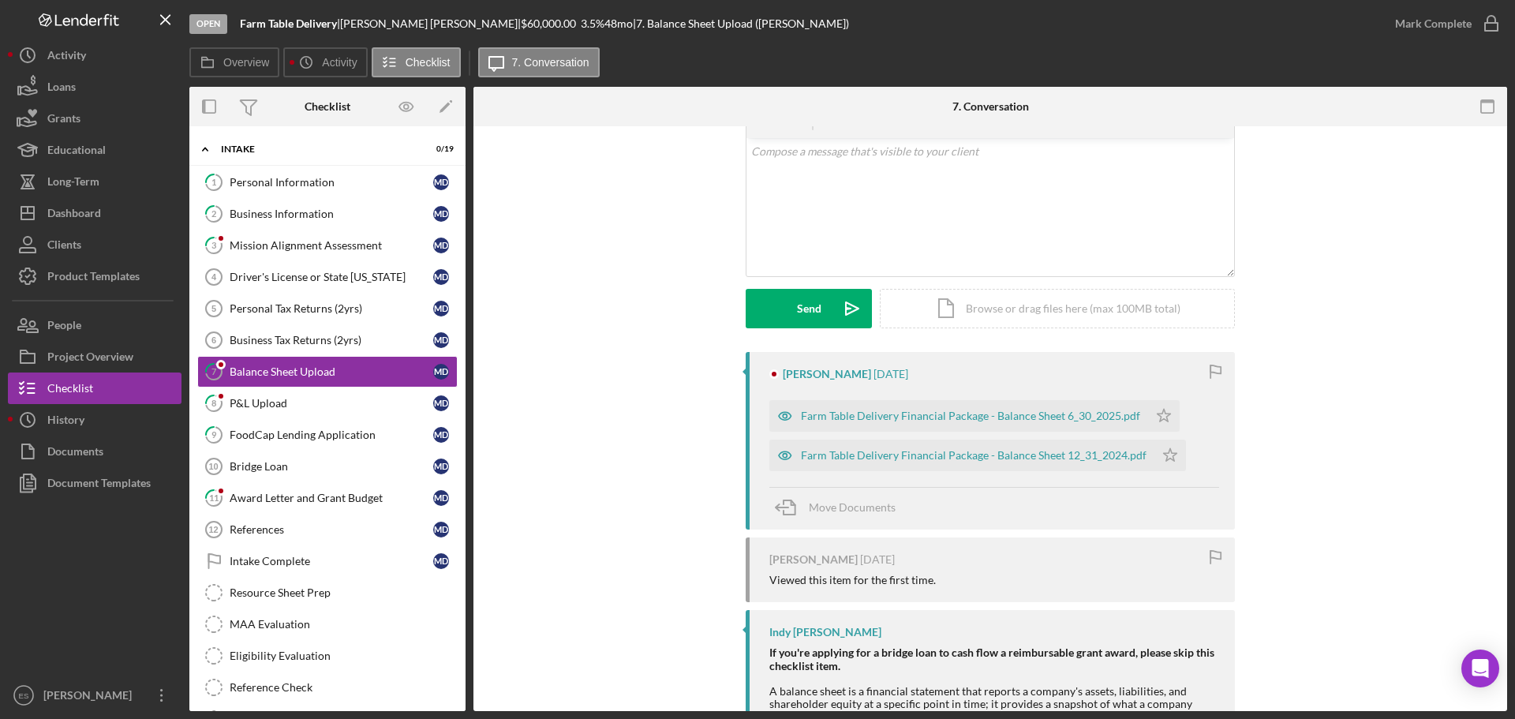
scroll to position [64, 0]
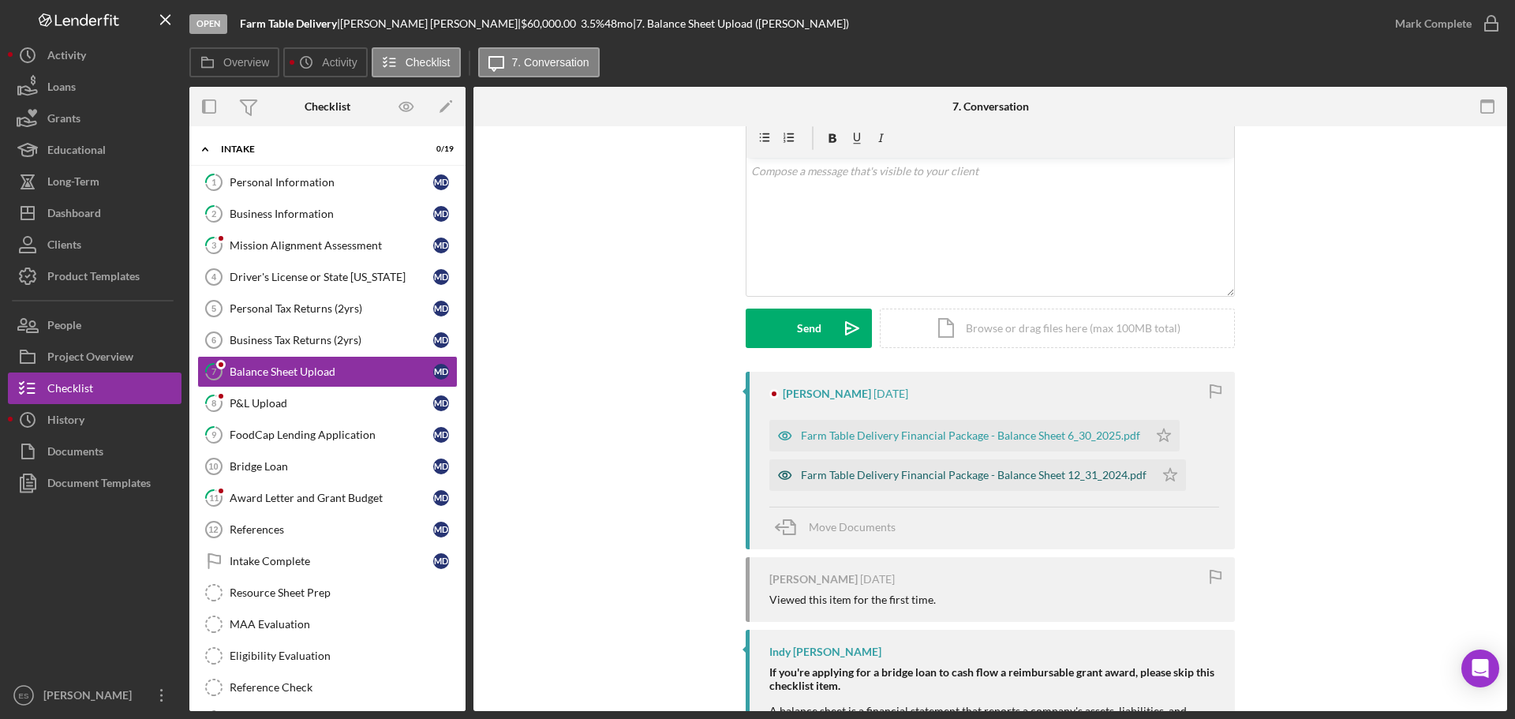
click at [949, 483] on div "Farm Table Delivery Financial Package - Balance Sheet 12_31_2024.pdf" at bounding box center [961, 475] width 385 height 32
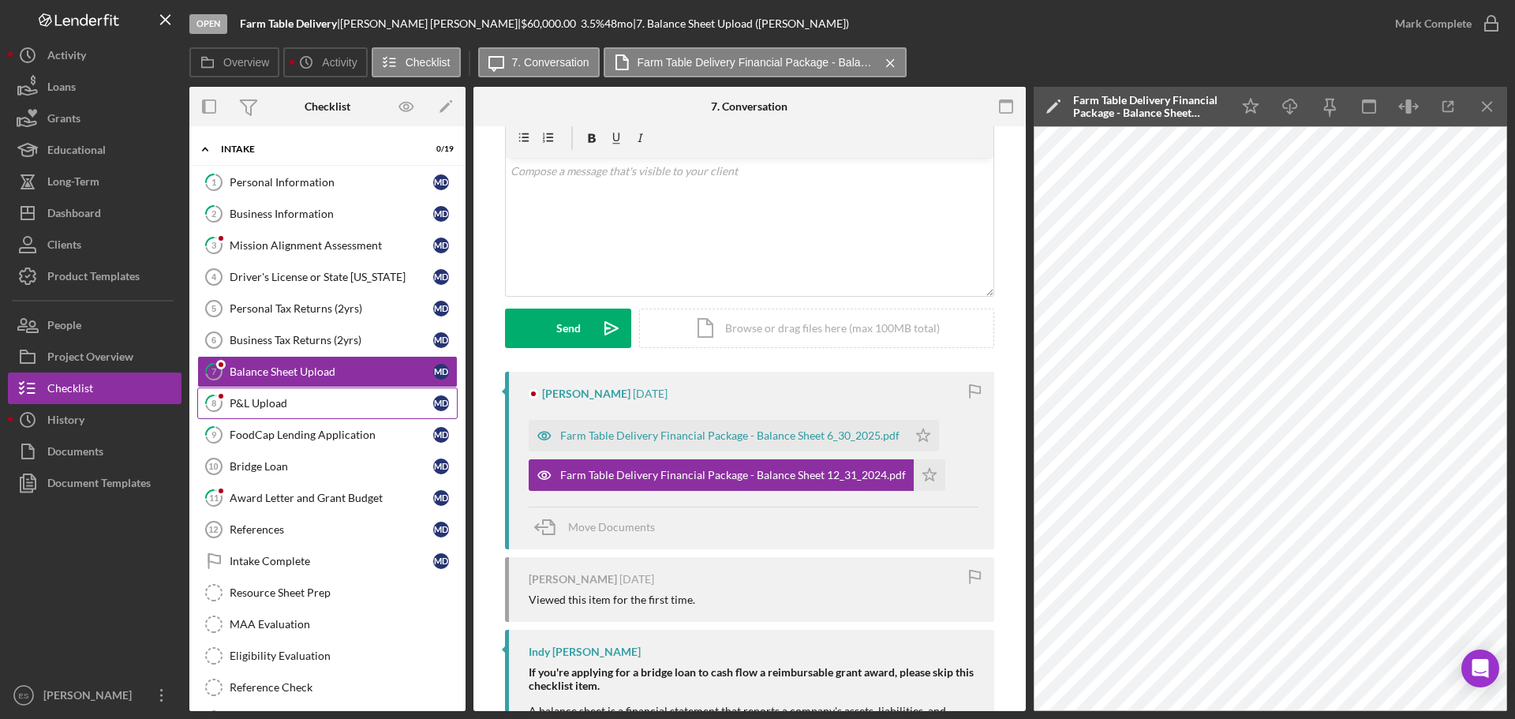
click at [310, 397] on div "P&L Upload" at bounding box center [332, 403] width 204 height 13
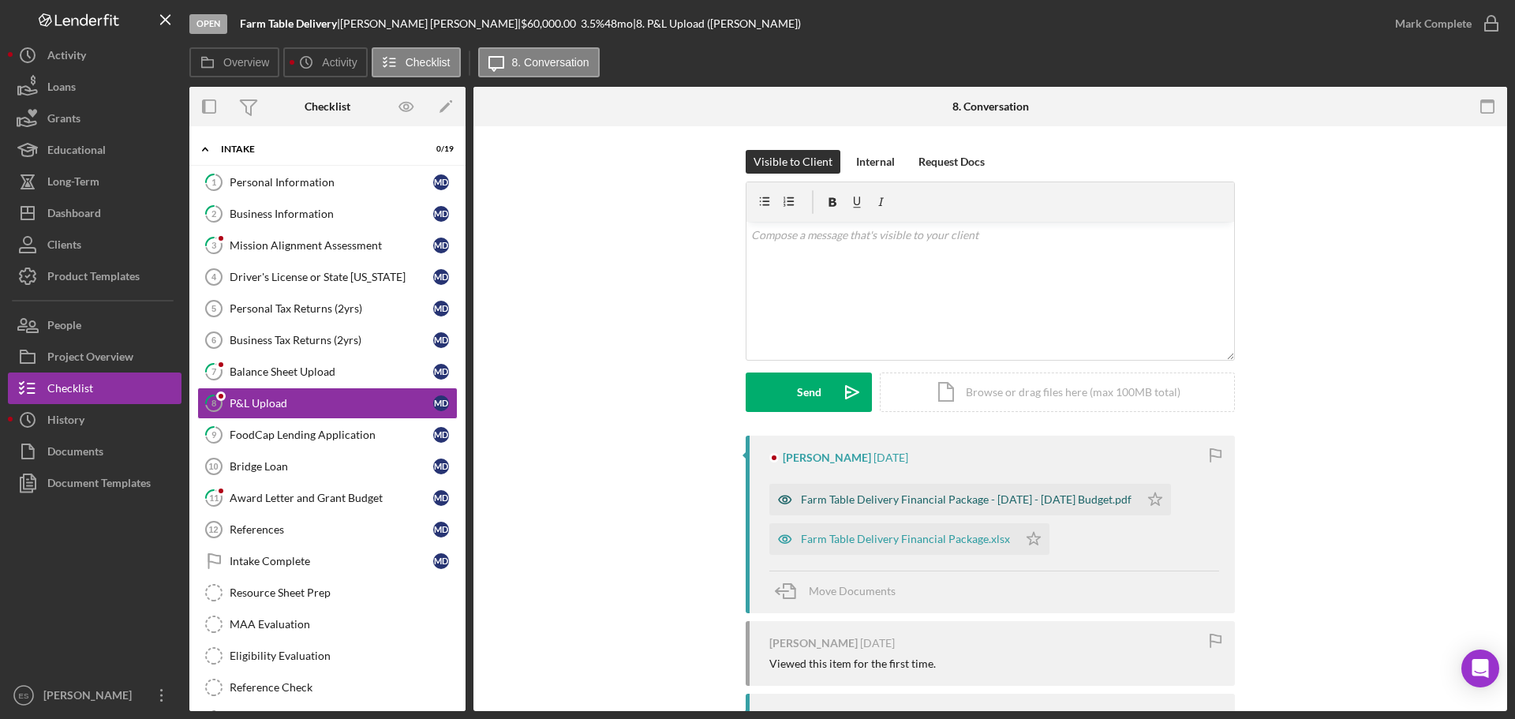
click at [953, 504] on div "Farm Table Delivery Financial Package - 2025 - 2027 Budget.pdf" at bounding box center [966, 499] width 331 height 13
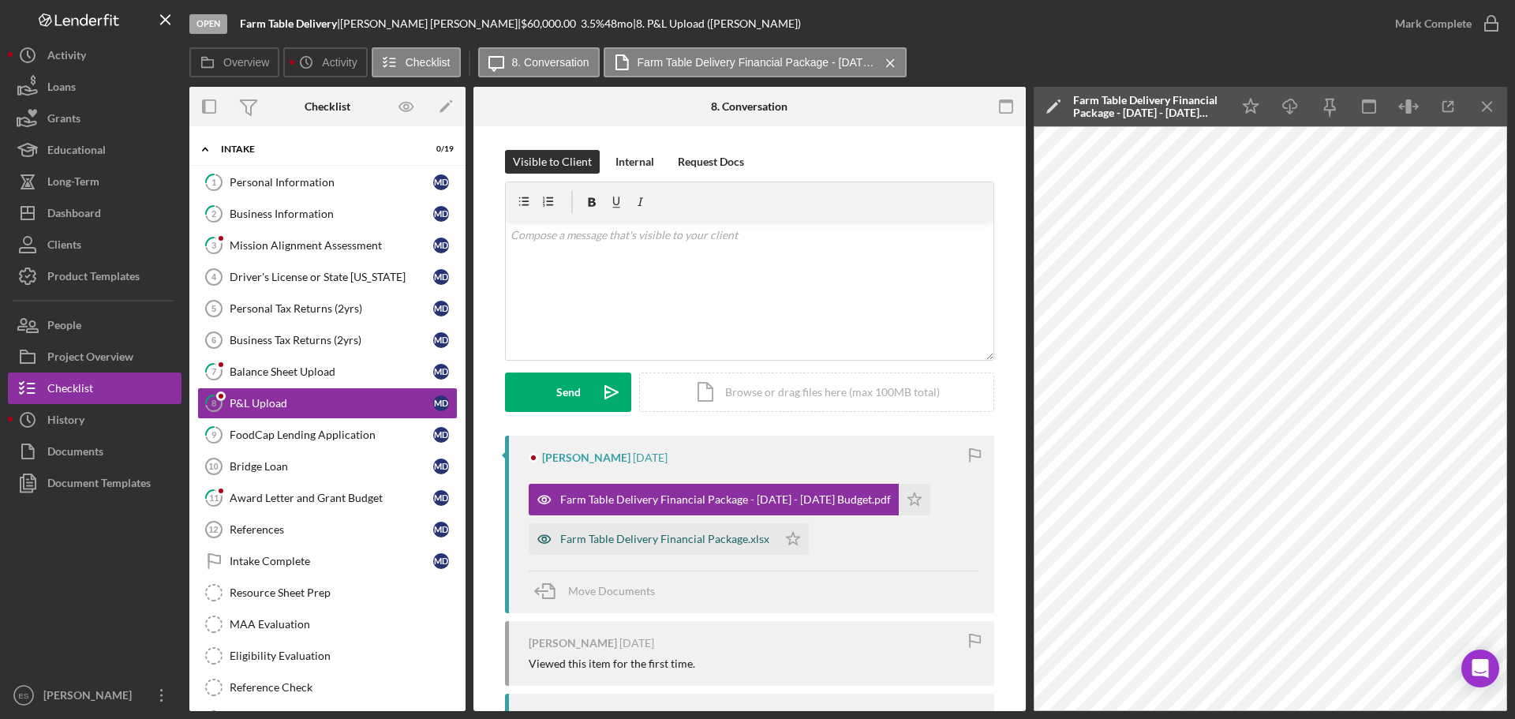
click at [694, 543] on div "Farm Table Delivery Financial Package.xlsx" at bounding box center [664, 539] width 209 height 13
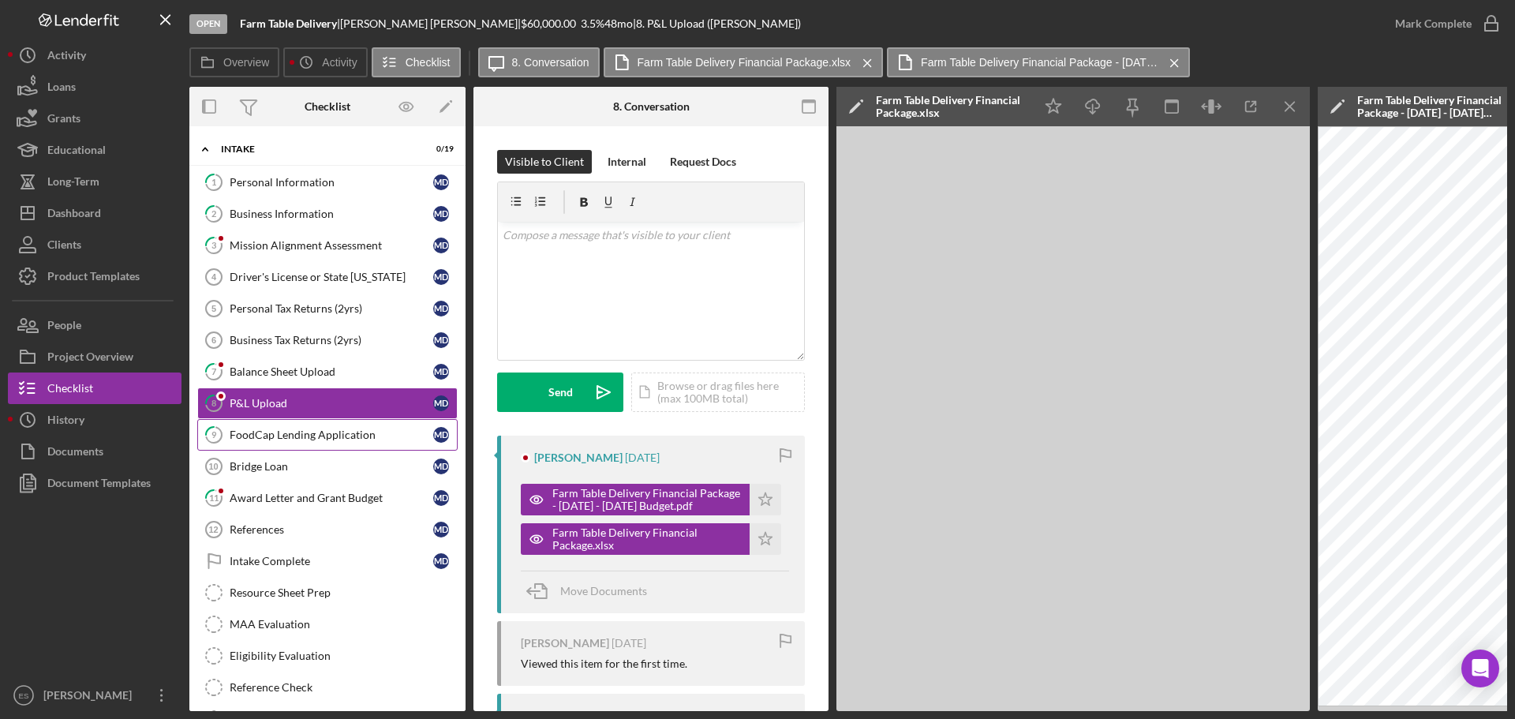
click at [283, 436] on div "FoodCap Lending Application" at bounding box center [332, 434] width 204 height 13
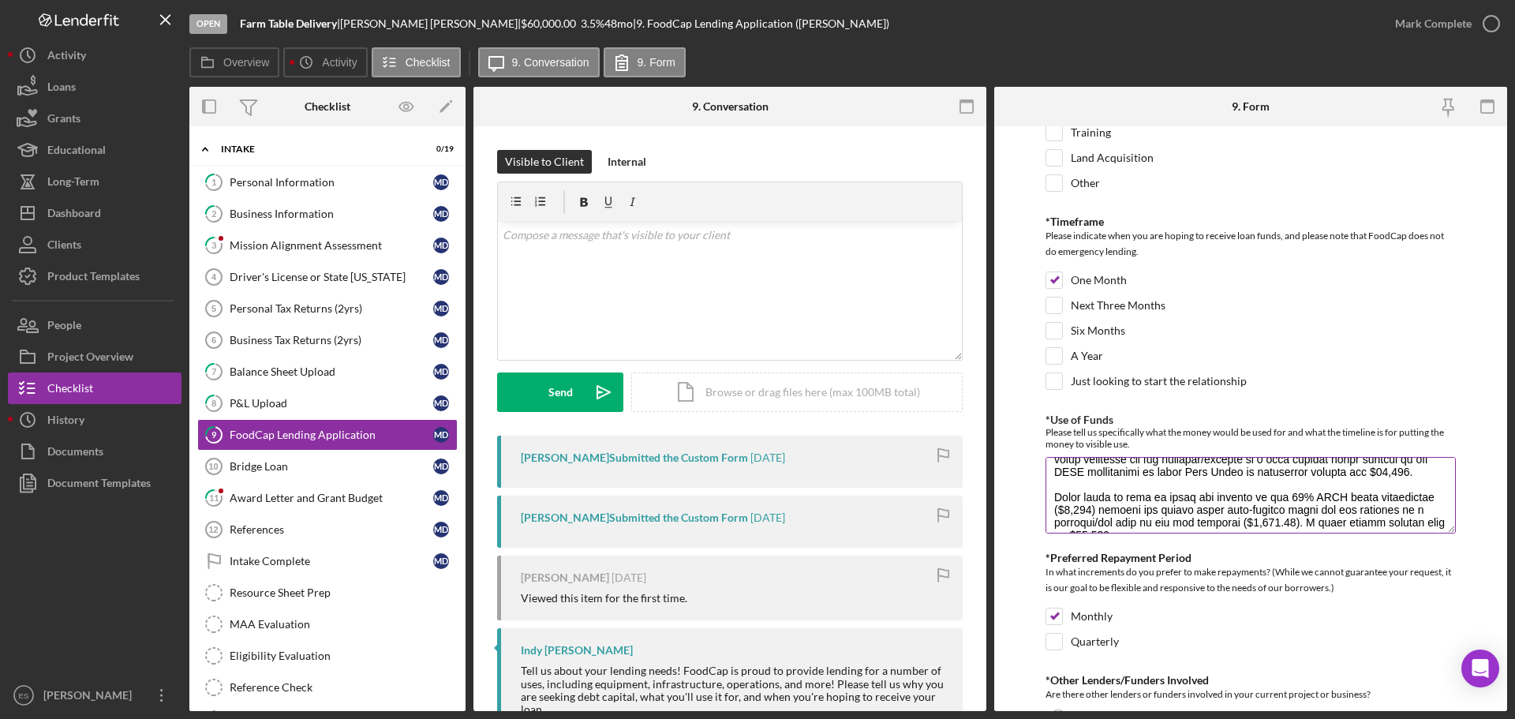
scroll to position [79, 0]
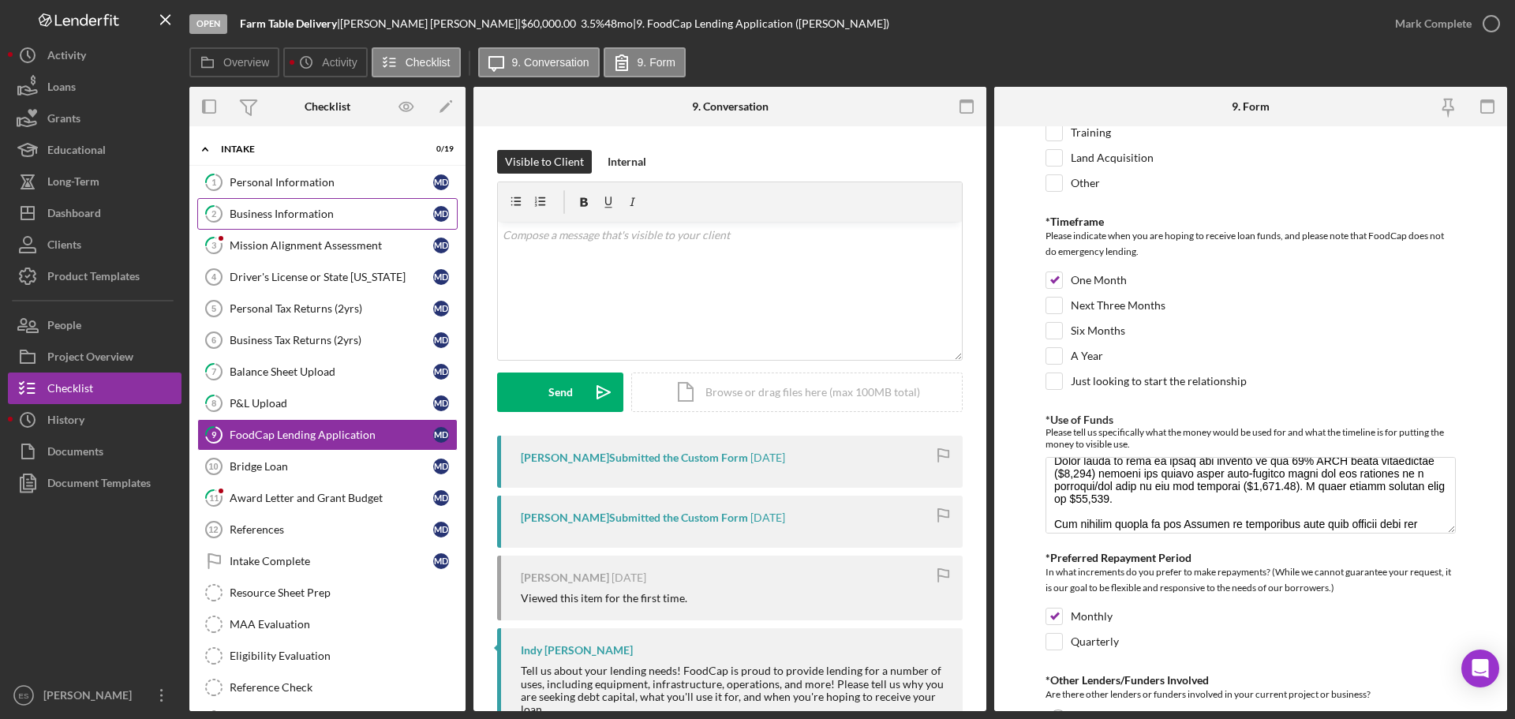
click at [378, 212] on div "Business Information" at bounding box center [332, 214] width 204 height 13
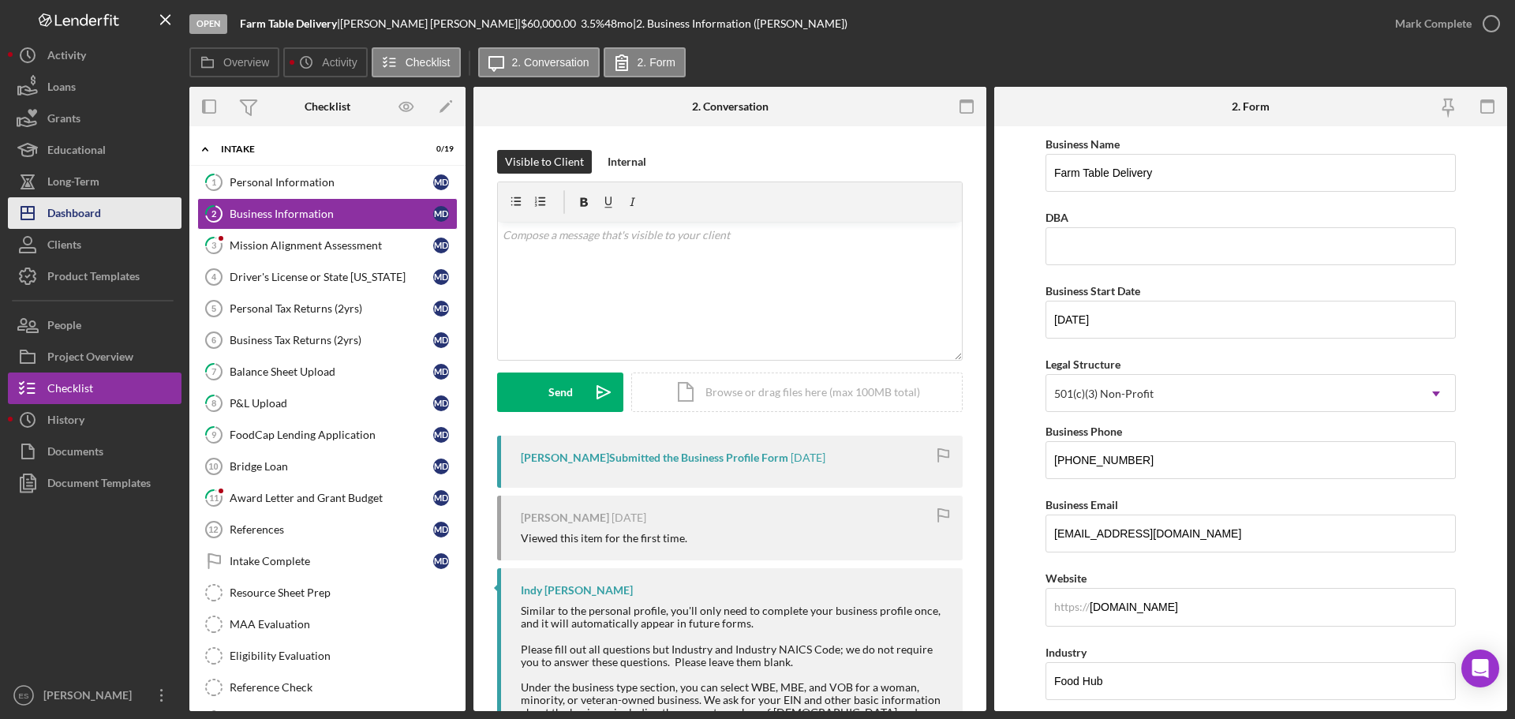
click at [77, 215] on div "Dashboard" at bounding box center [74, 215] width 54 height 36
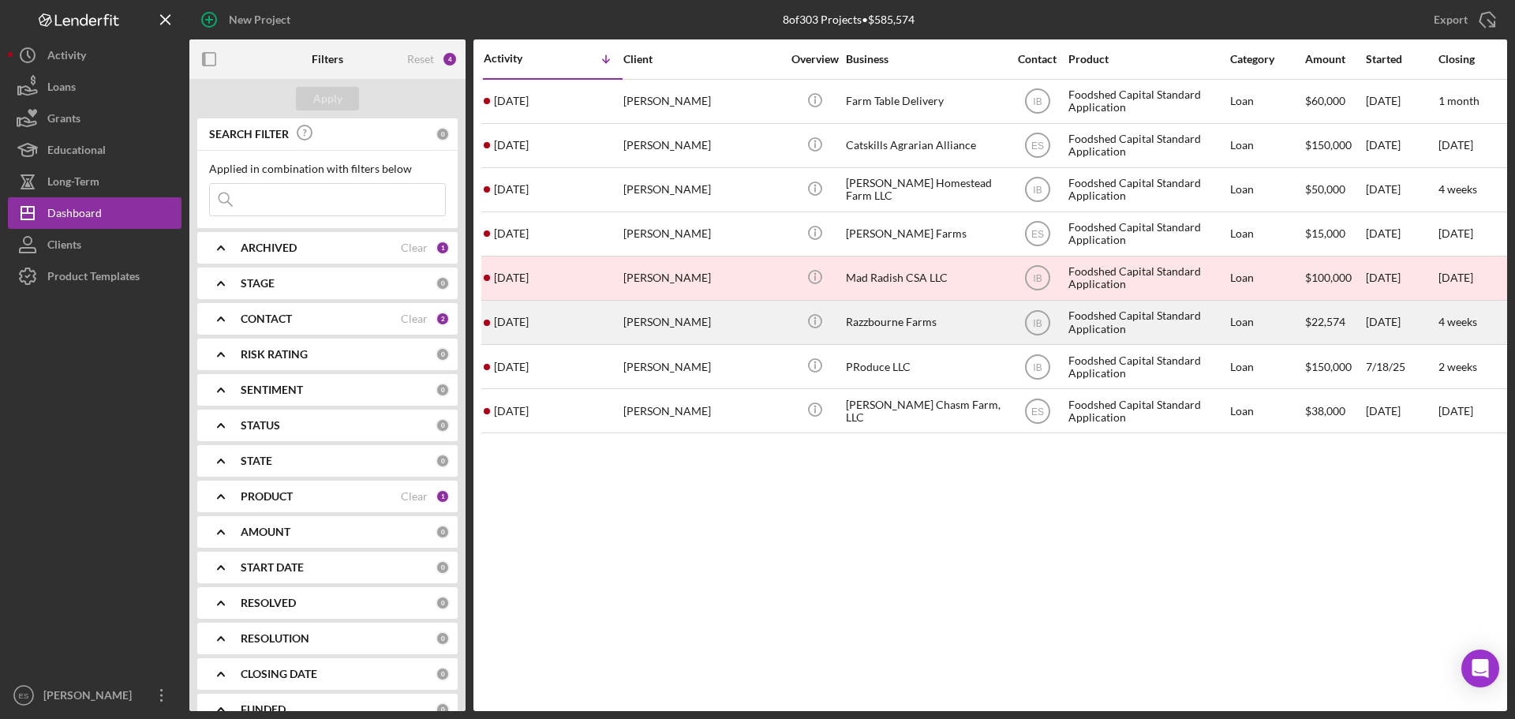
click at [729, 335] on div "Emily Hall" at bounding box center [702, 322] width 158 height 42
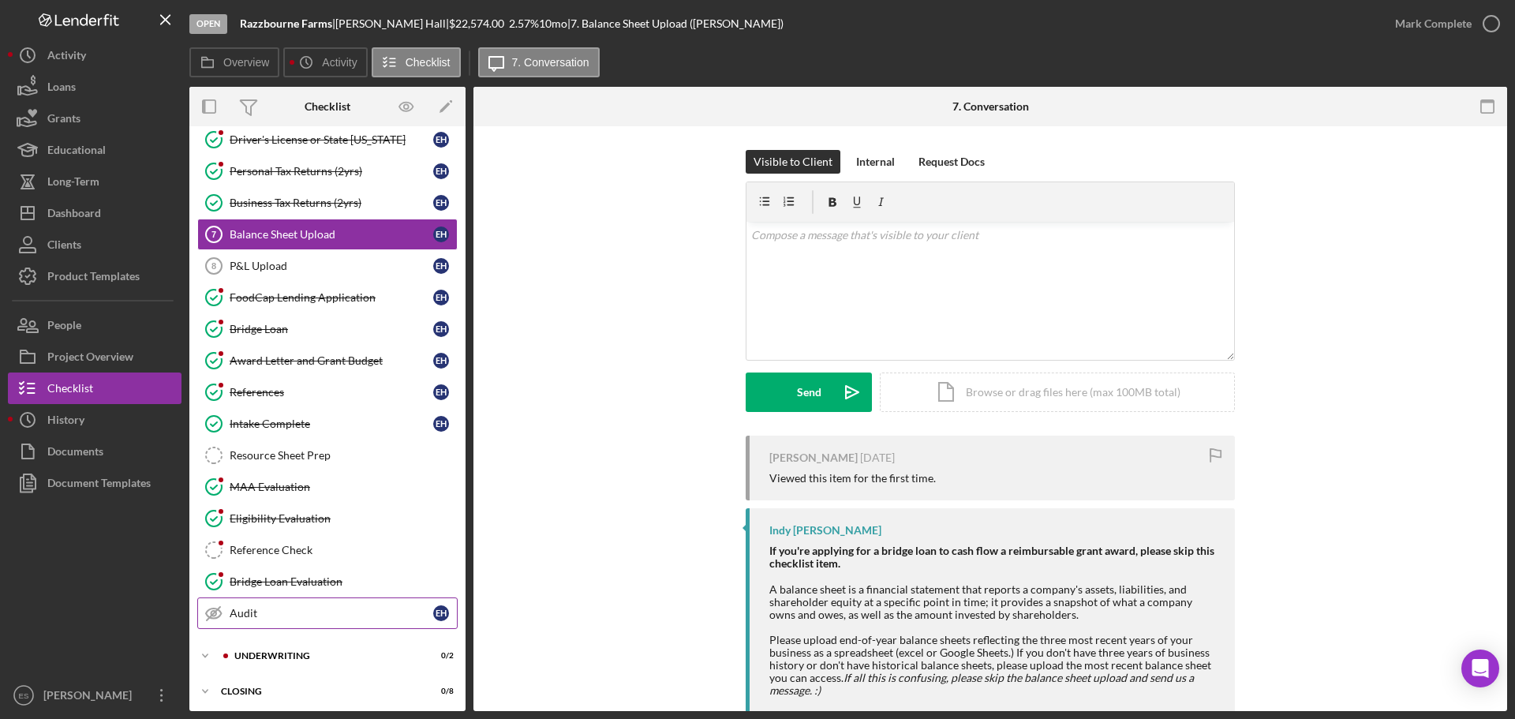
scroll to position [142, 0]
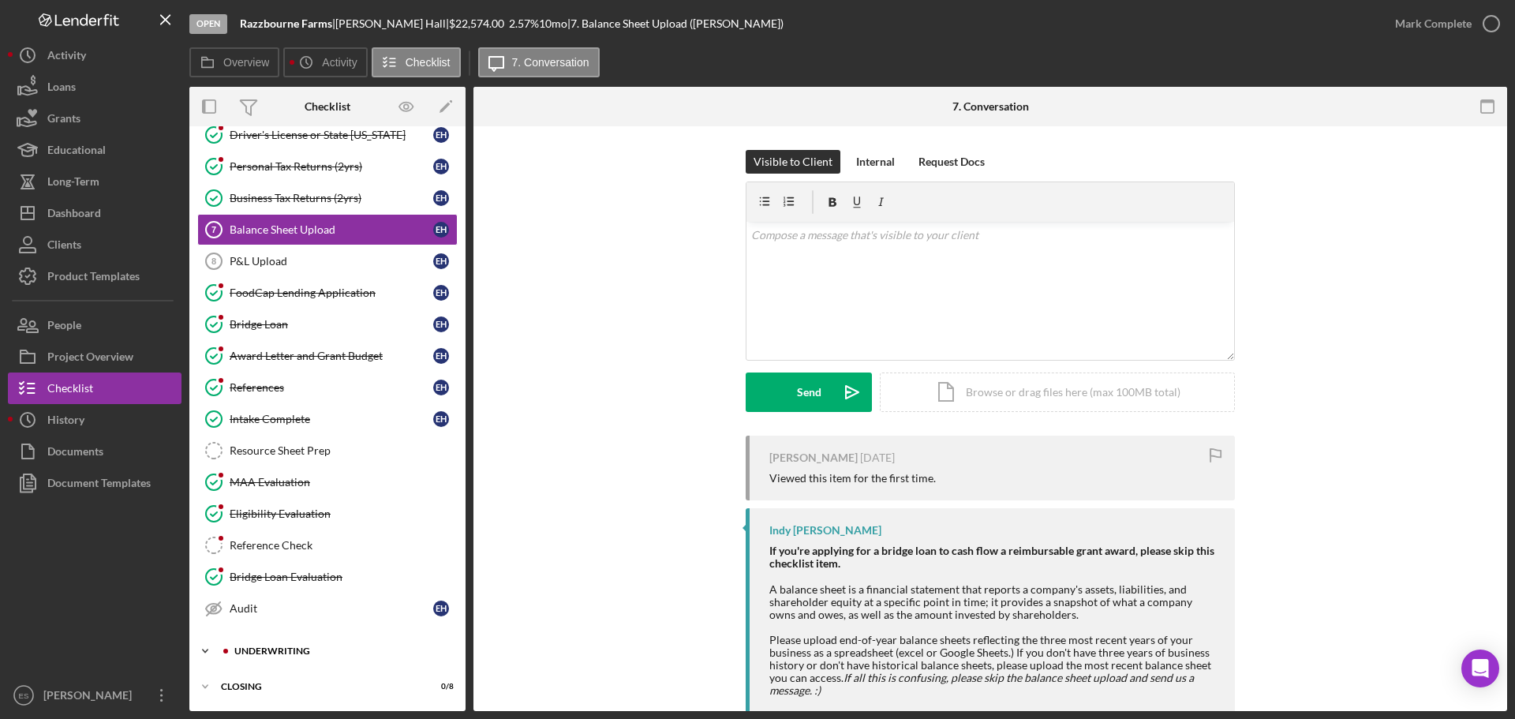
click at [296, 644] on div "Icon/Expander Underwriting 0 / 2" at bounding box center [327, 651] width 276 height 32
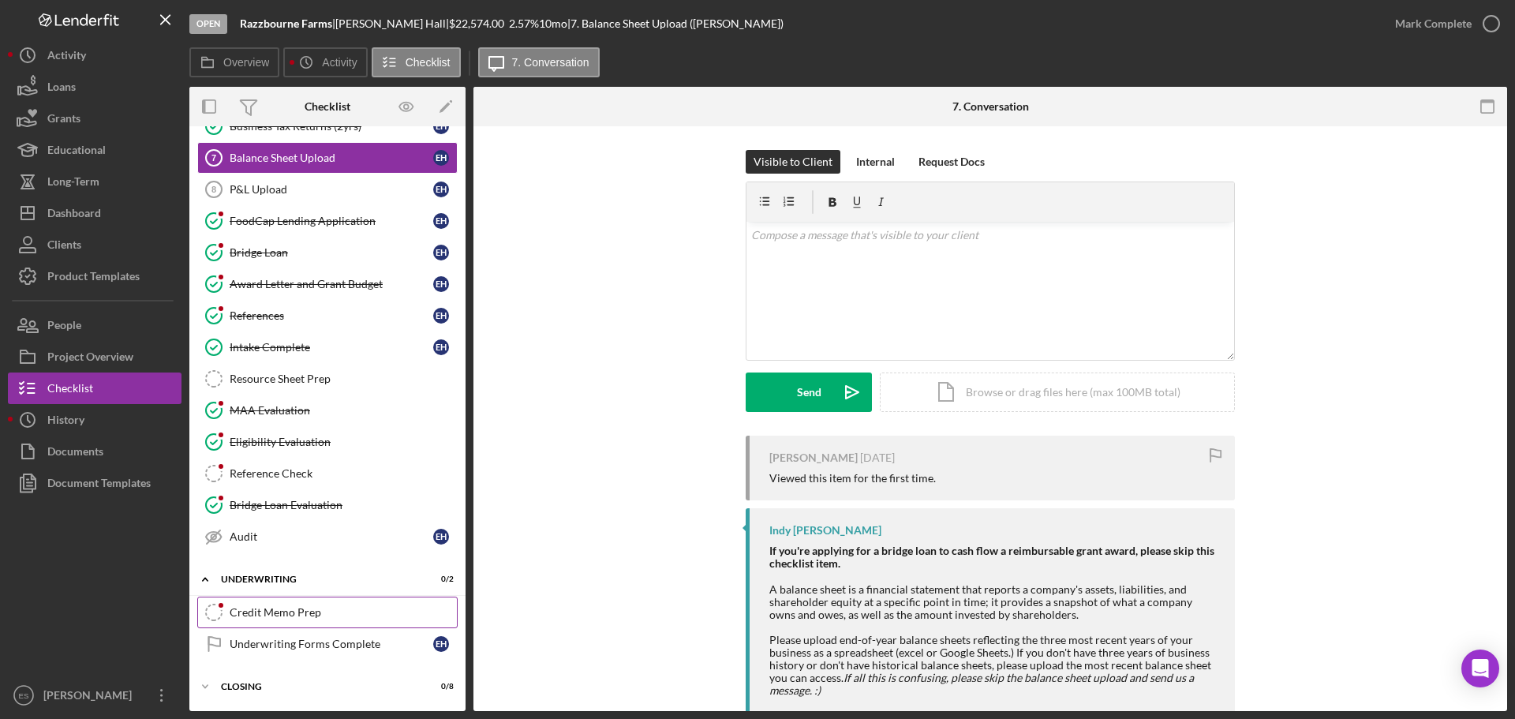
click at [305, 619] on link "Credit Memo Prep Credit Memo Prep" at bounding box center [327, 613] width 260 height 32
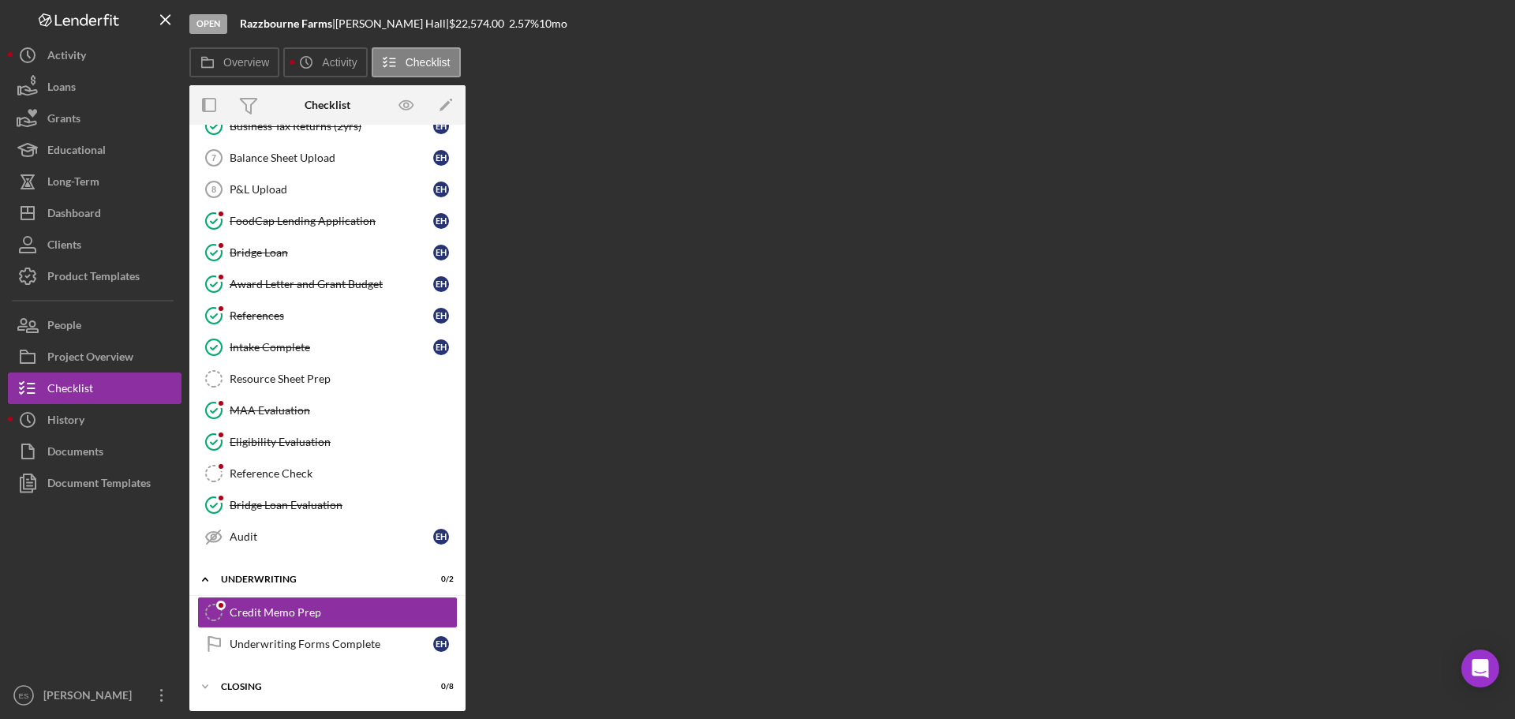
scroll to position [214, 0]
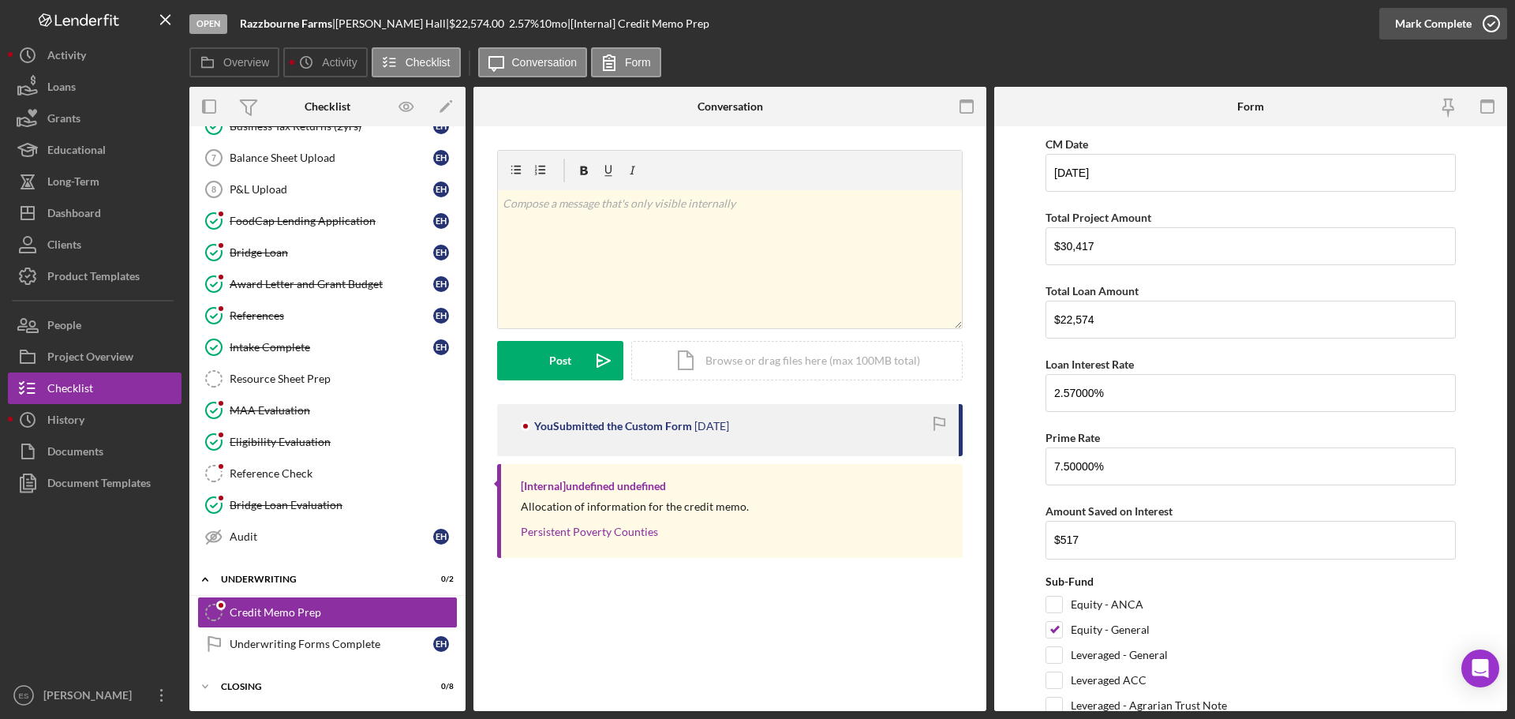
click at [1409, 24] on div "Mark Complete" at bounding box center [1433, 24] width 77 height 32
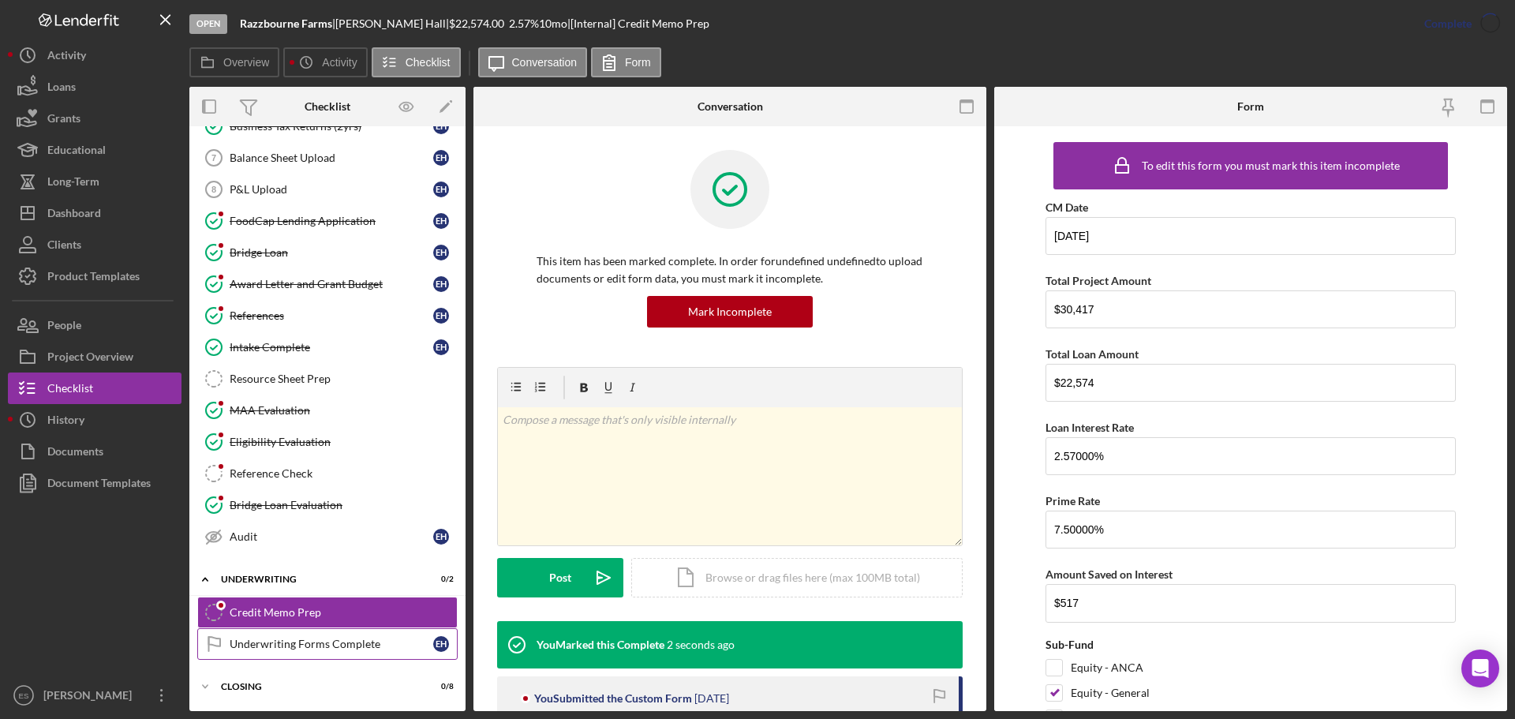
click at [292, 648] on div "Underwriting Forms Complete" at bounding box center [332, 644] width 204 height 13
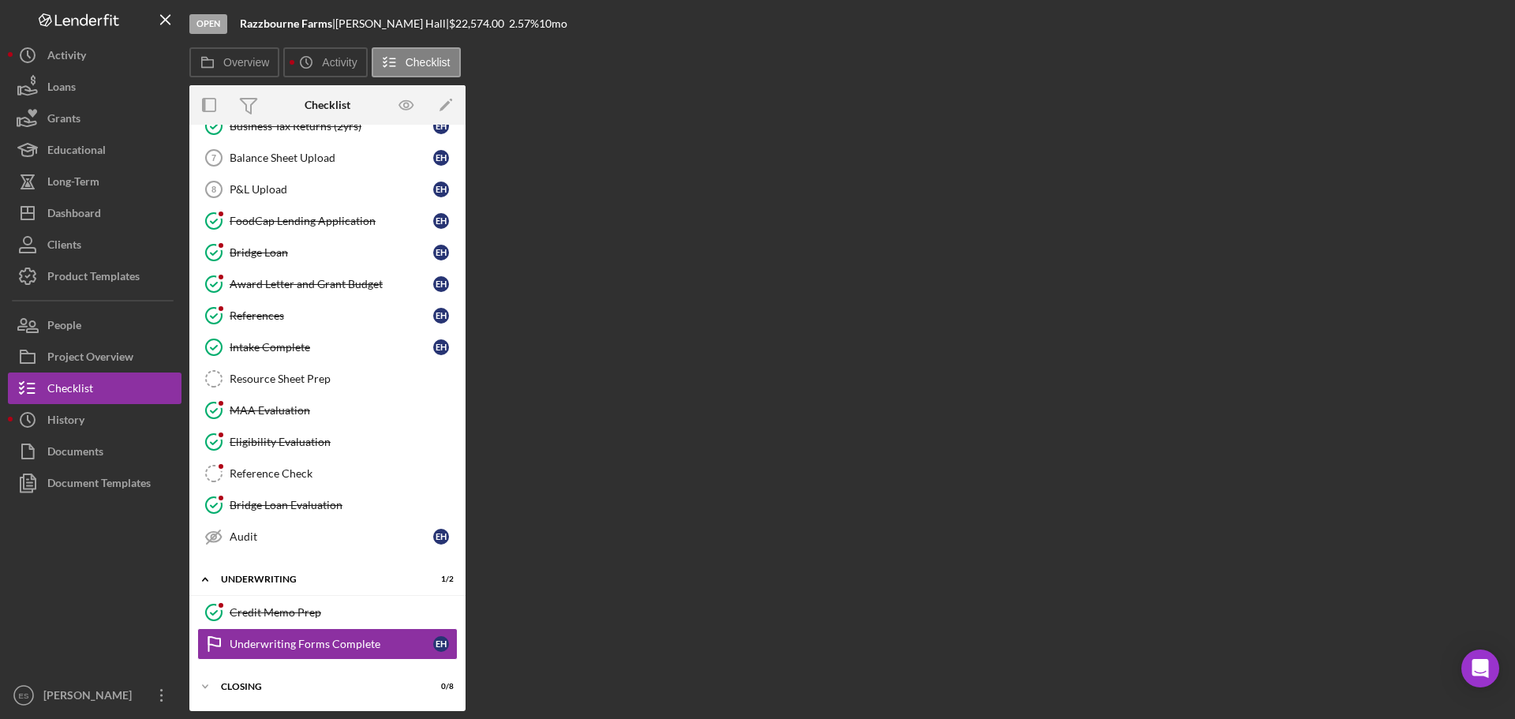
scroll to position [214, 0]
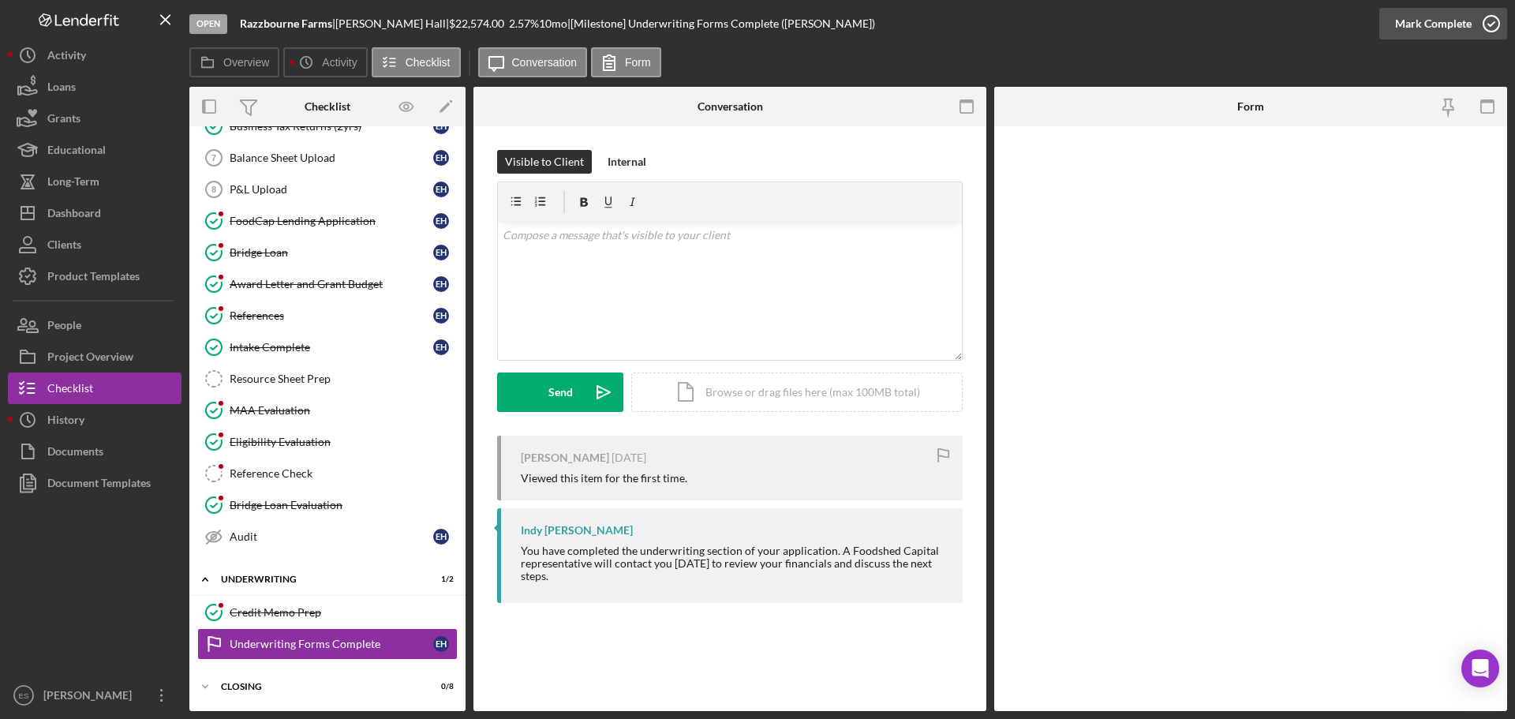
click at [1419, 26] on div "Mark Complete" at bounding box center [1433, 24] width 77 height 32
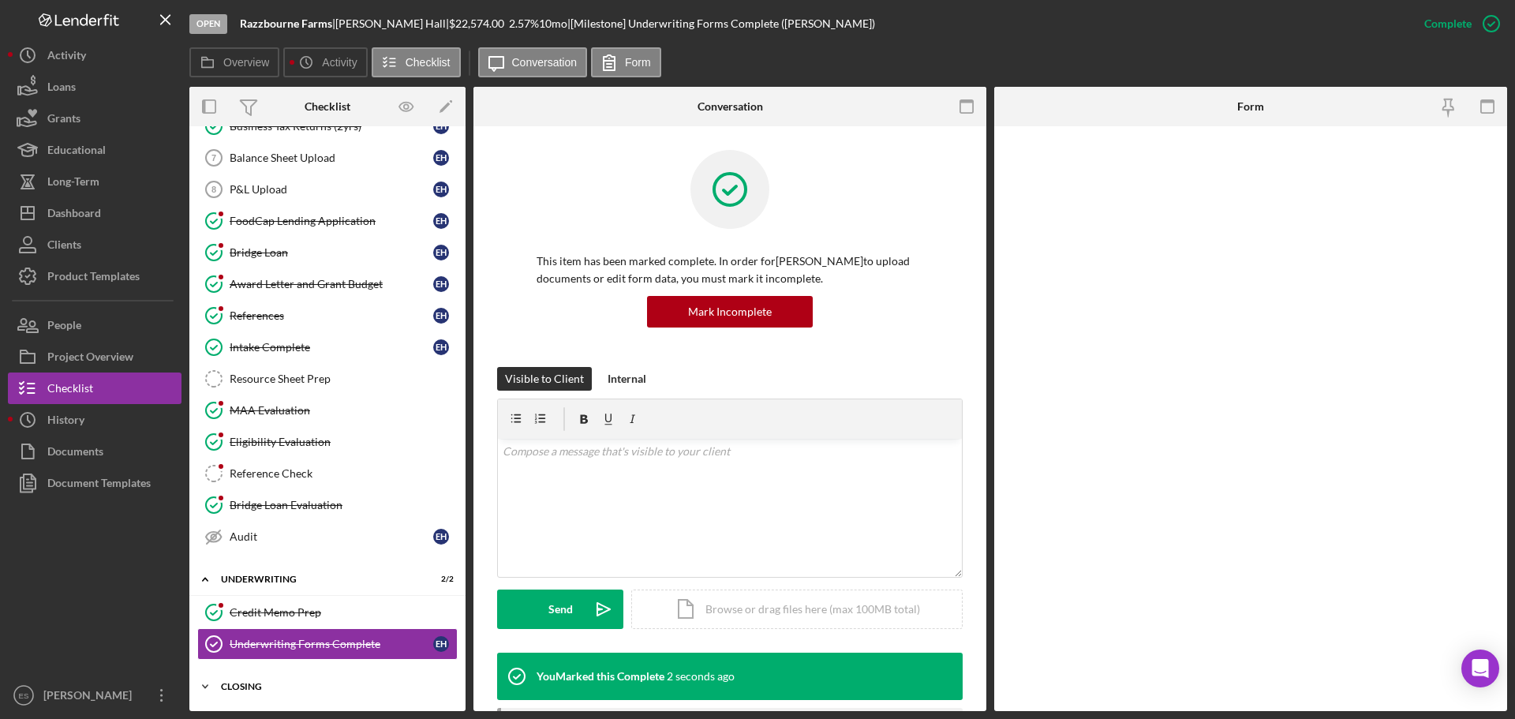
click at [249, 687] on div "Closing" at bounding box center [333, 686] width 225 height 9
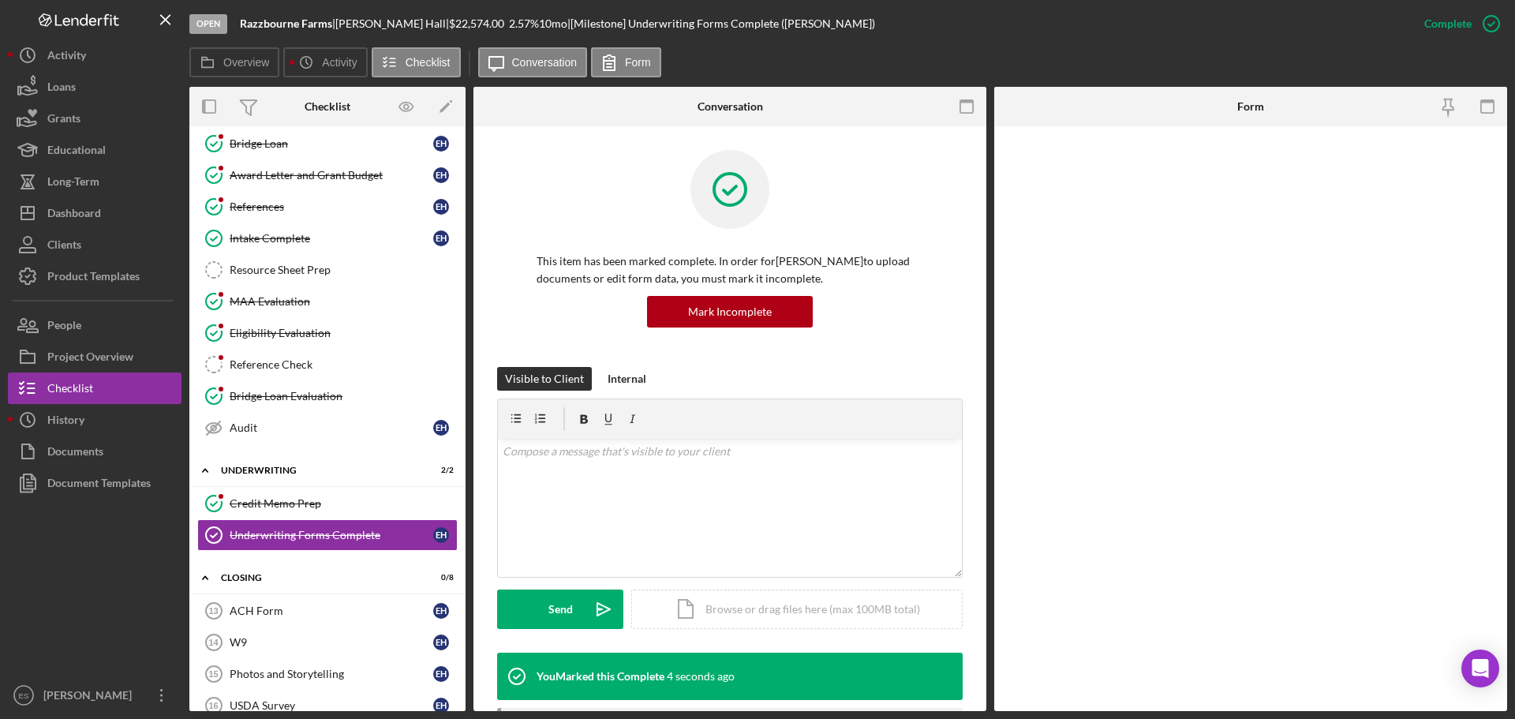
scroll to position [475, 0]
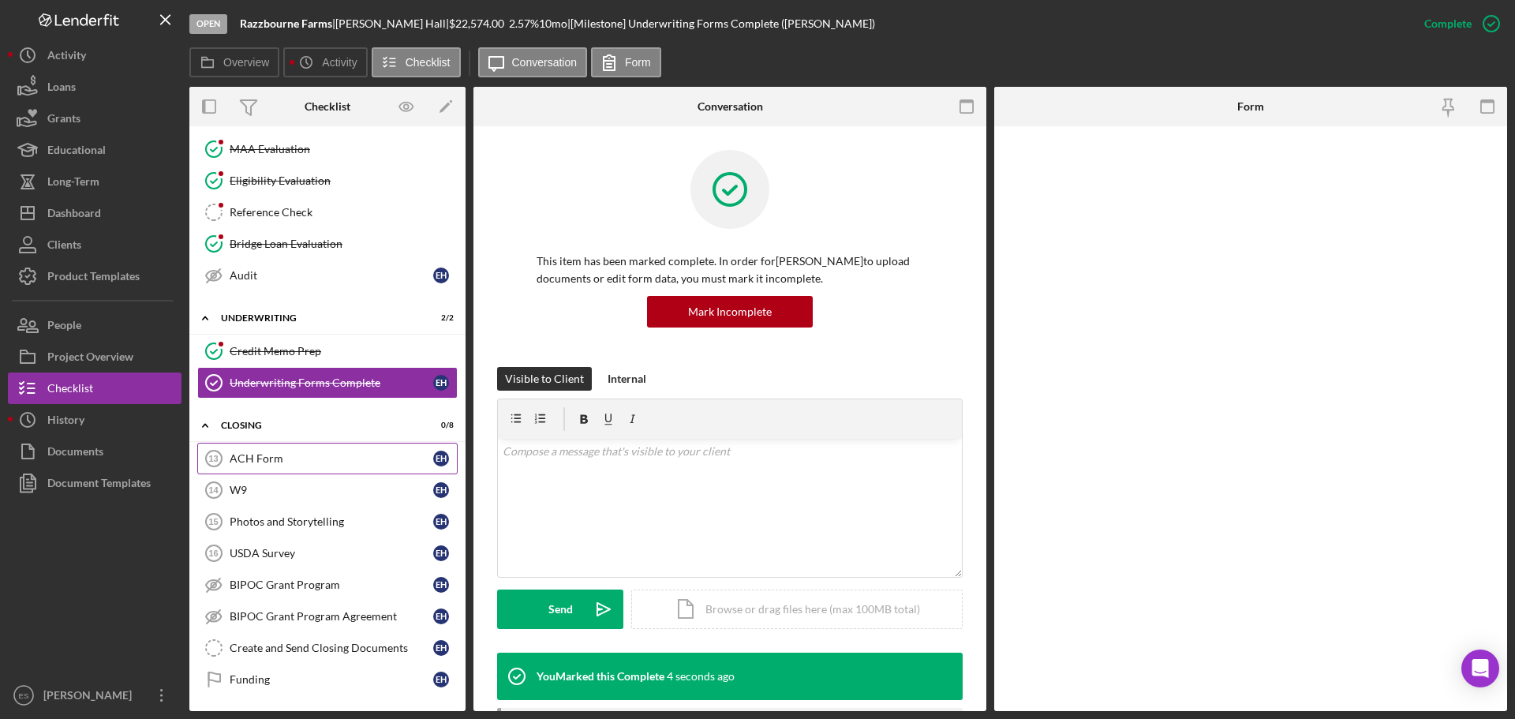
click at [342, 462] on div "ACH Form" at bounding box center [332, 458] width 204 height 13
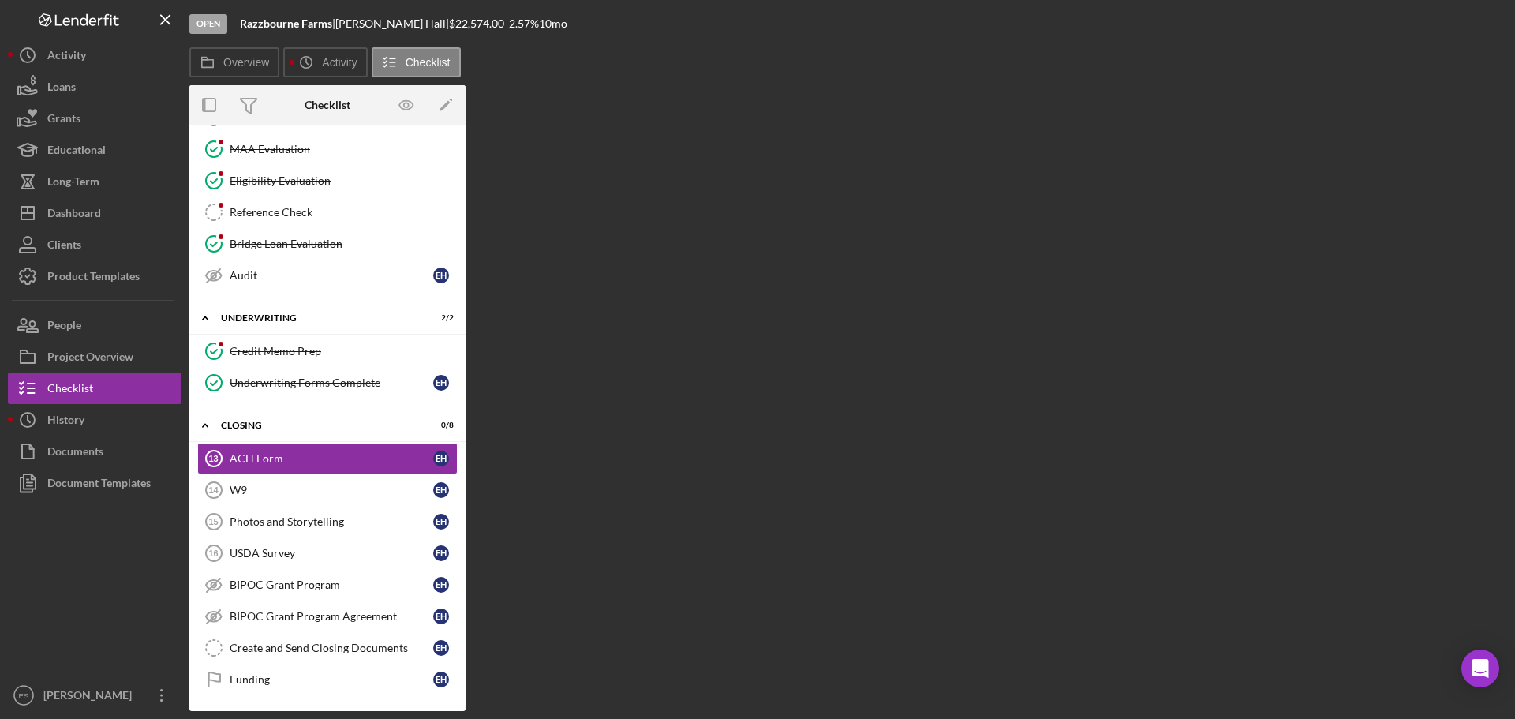
scroll to position [475, 0]
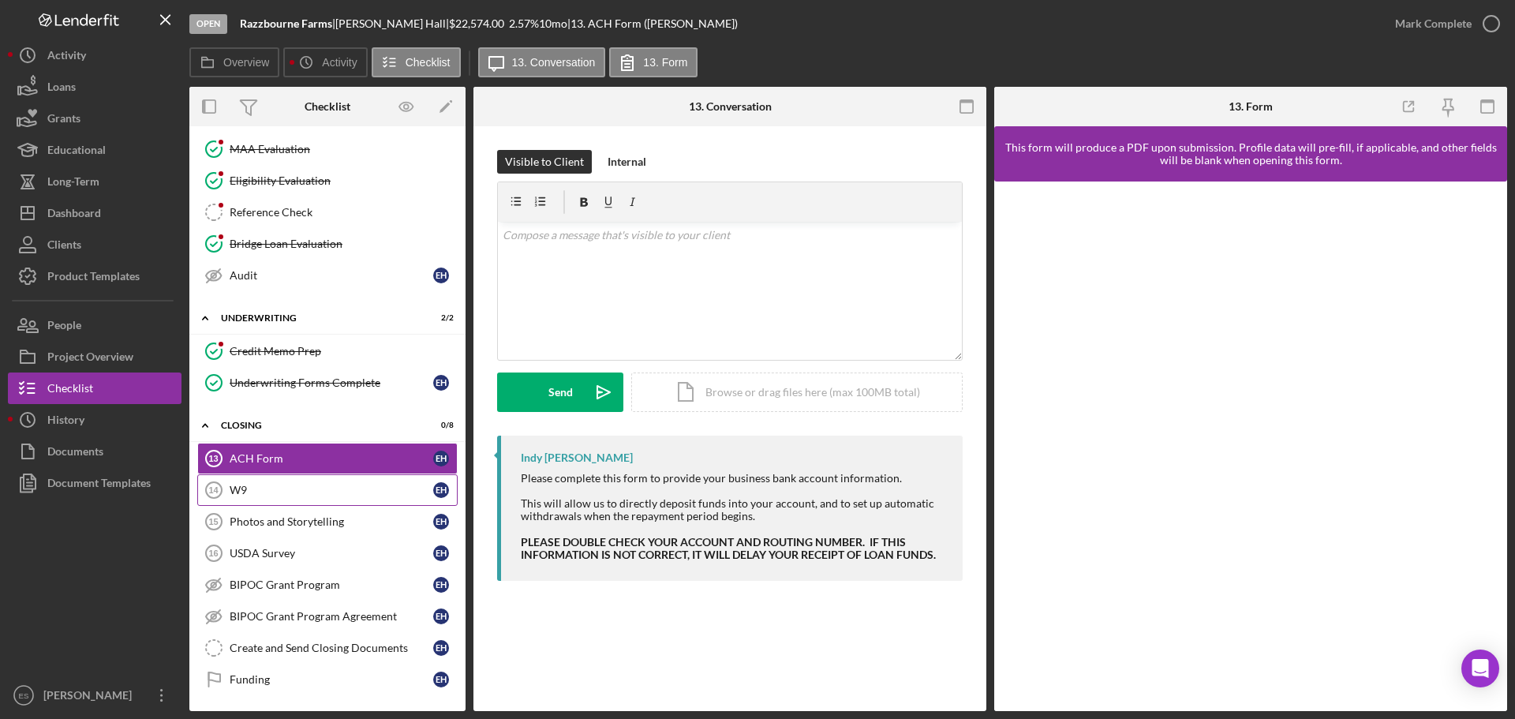
click at [260, 492] on div "W9" at bounding box center [332, 490] width 204 height 13
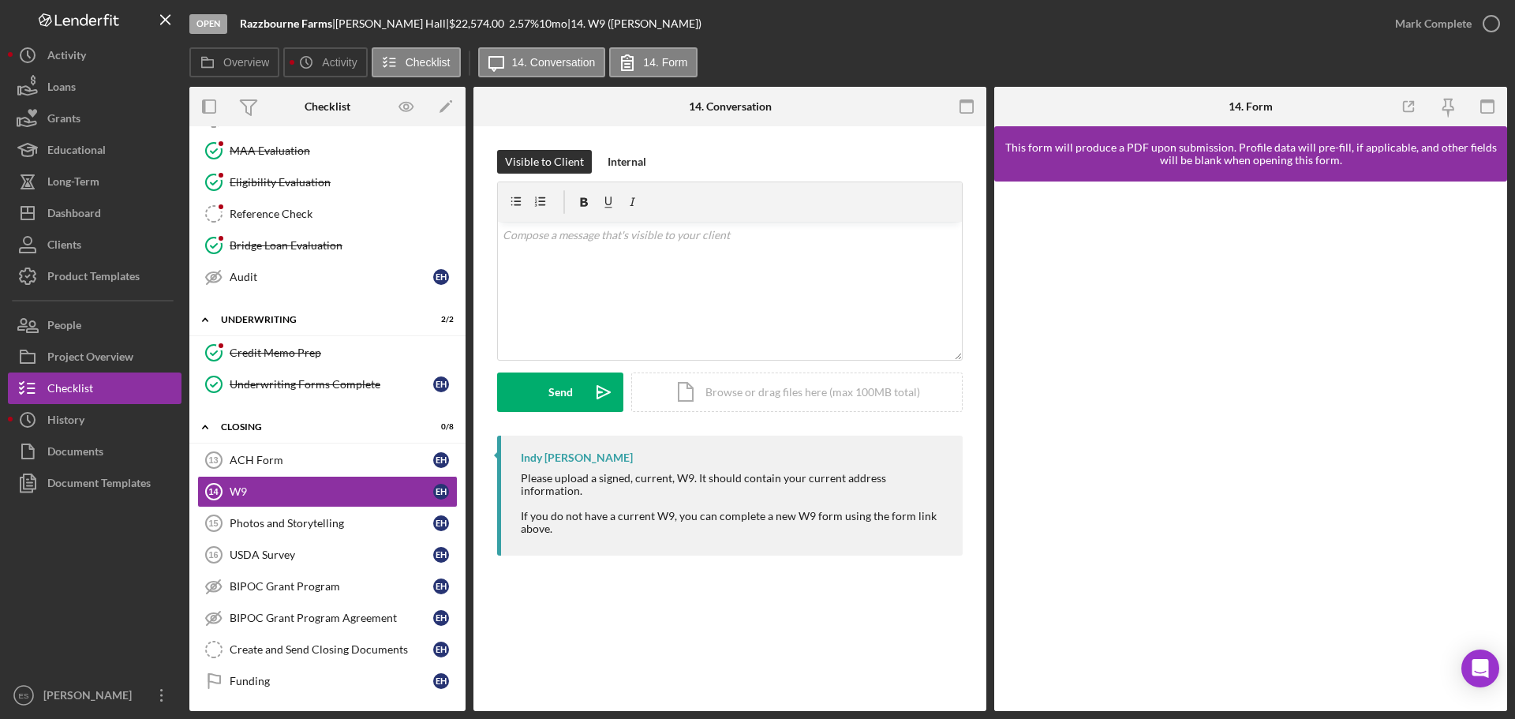
scroll to position [475, 0]
click at [286, 535] on link "Photos and Storytelling 15 Photos and Storytelling E H" at bounding box center [327, 522] width 260 height 32
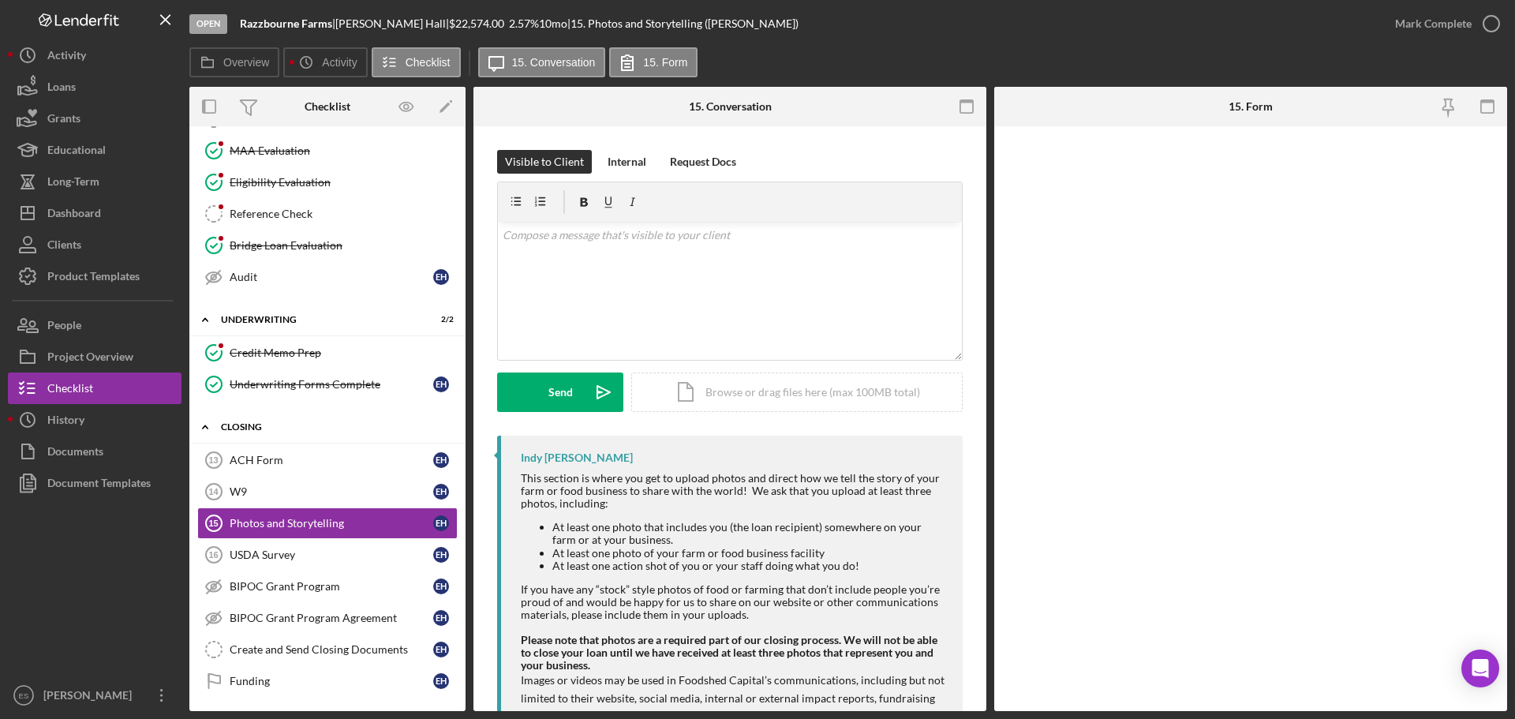
scroll to position [475, 0]
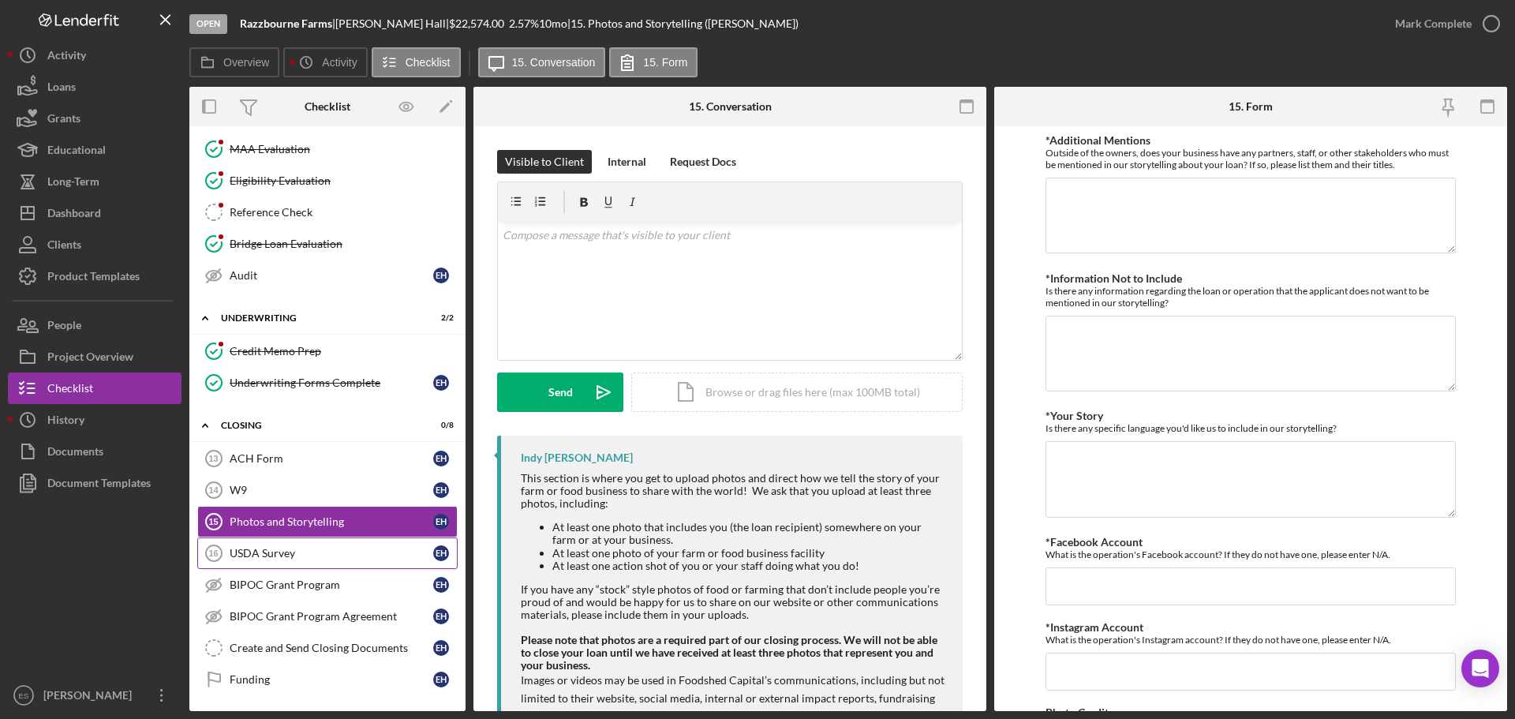
click at [306, 558] on div "USDA Survey" at bounding box center [332, 553] width 204 height 13
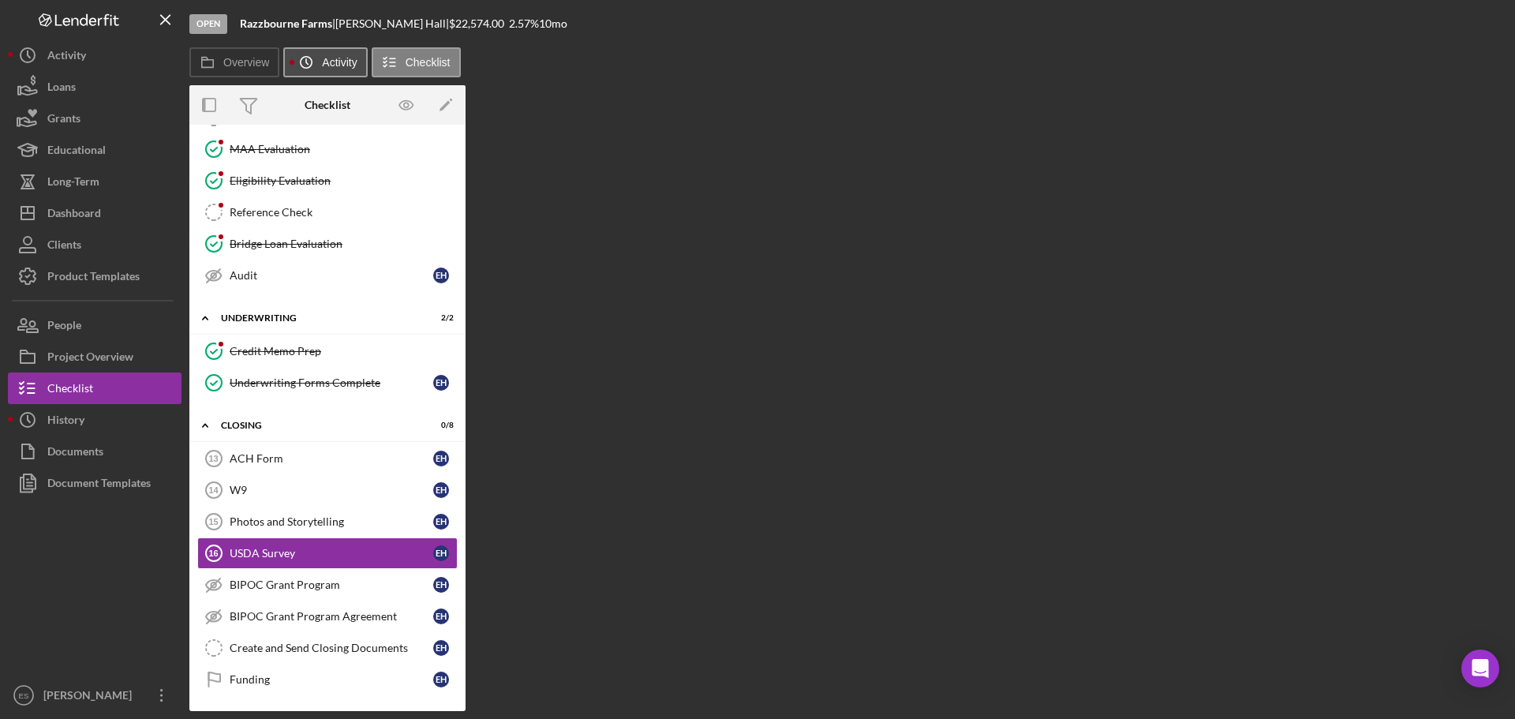
scroll to position [475, 0]
